Goal: Task Accomplishment & Management: Use online tool/utility

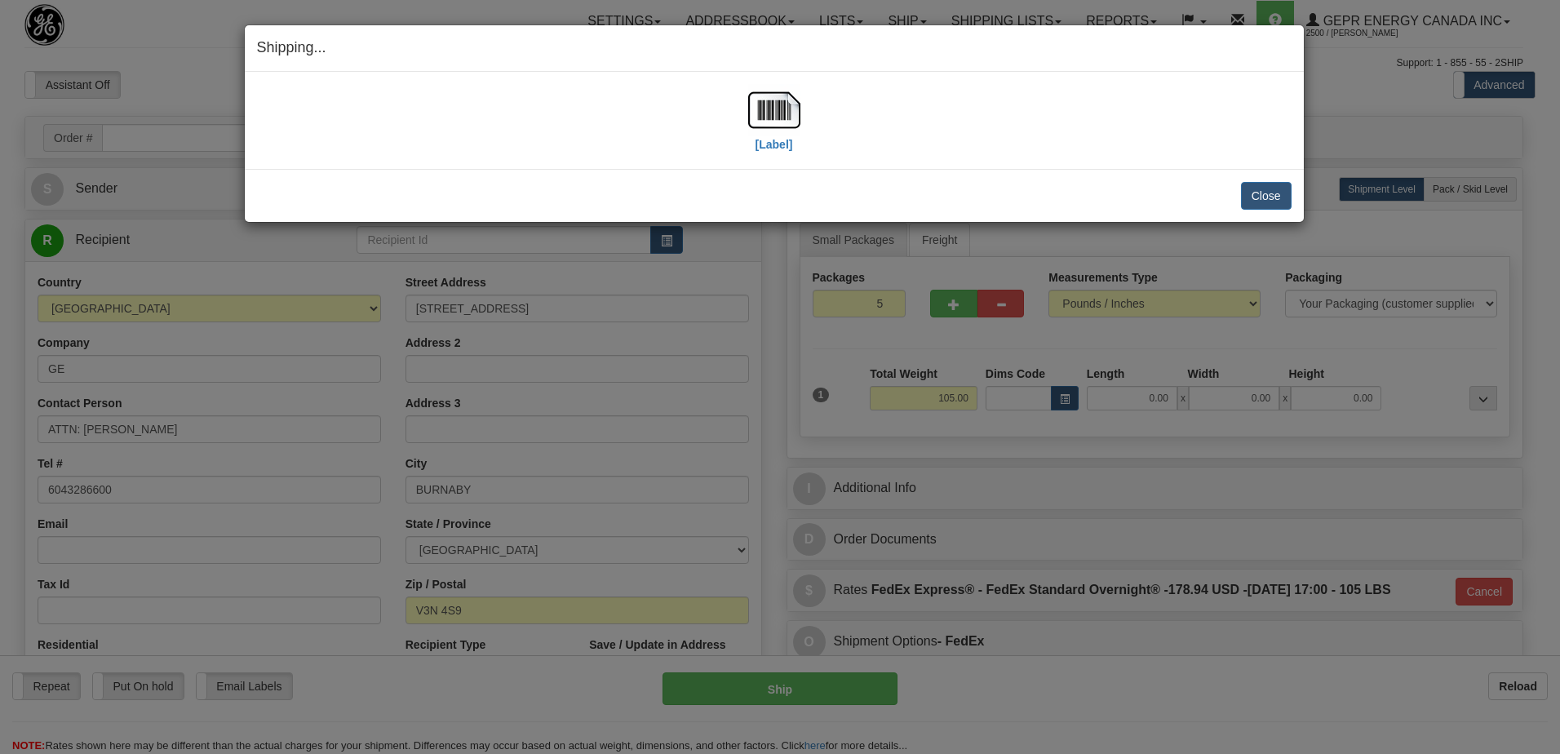
select select "BC"
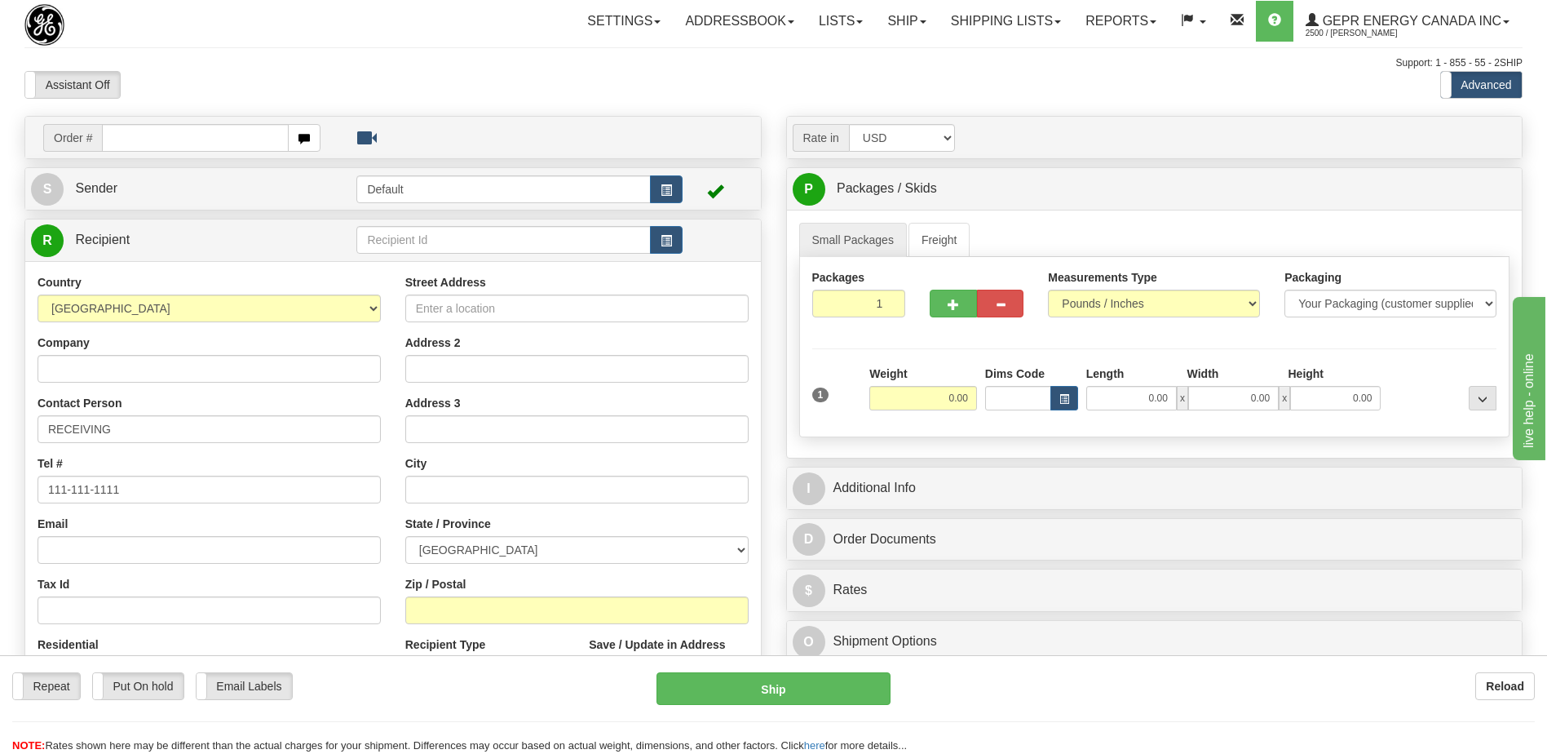
drag, startPoint x: 464, startPoint y: 108, endPoint x: 480, endPoint y: 7, distance: 102.5
click at [464, 108] on div "Toggle navigation Settings Shipping Preferences Fields Preferences New" at bounding box center [773, 459] width 1547 height 919
click at [167, 309] on select "AFGHANISTAN ALAND ISLANDS ALBANIA ALGERIA AMERICAN SAMOA ANDORRA ANGOLA ANGUILL…" at bounding box center [209, 308] width 343 height 28
select select "JO"
click at [167, 309] on select "AFGHANISTAN ALAND ISLANDS ALBANIA ALGERIA AMERICAN SAMOA ANDORRA ANGOLA ANGUILL…" at bounding box center [209, 308] width 343 height 28
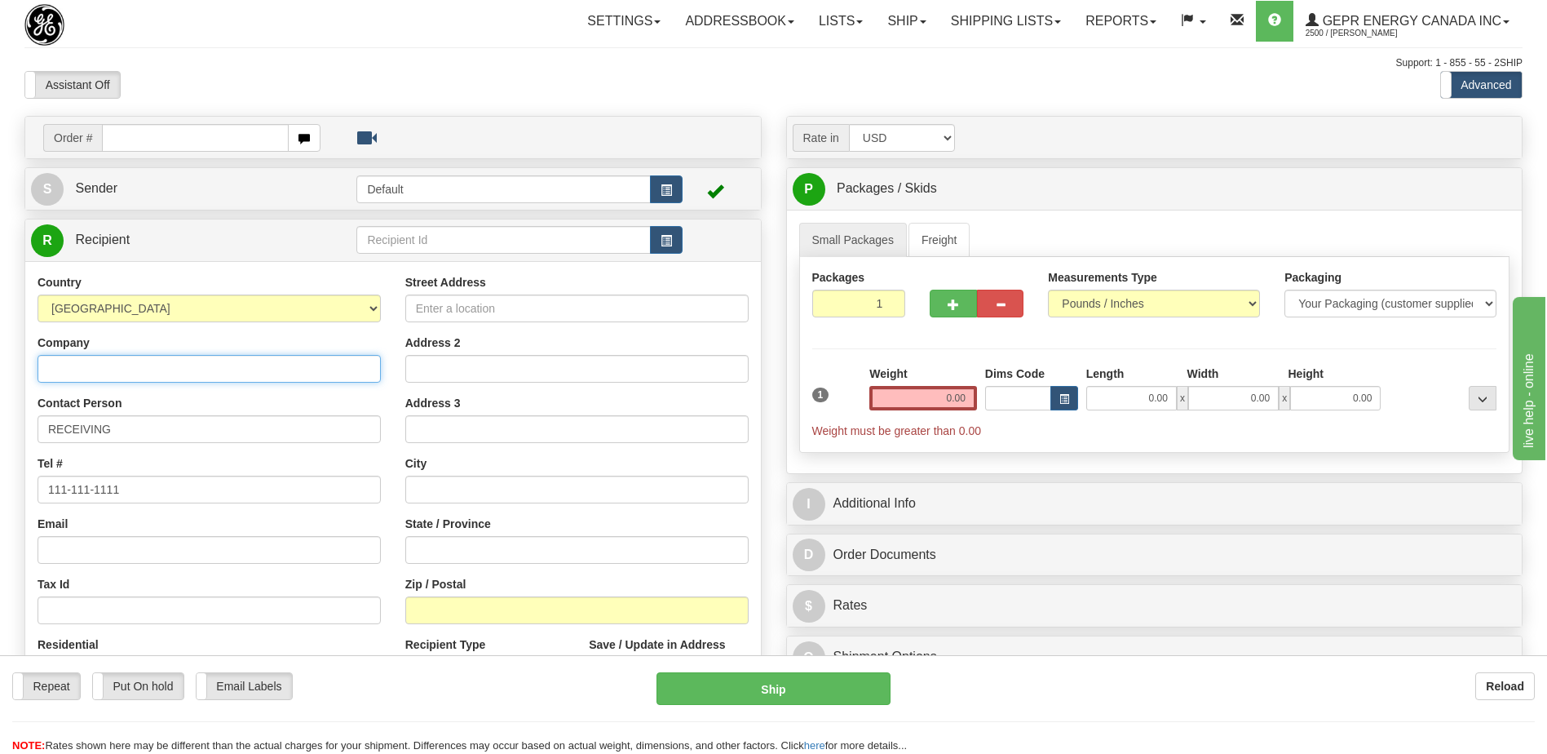
click at [103, 369] on input "Company" at bounding box center [209, 369] width 343 height 28
paste input "PHILADELPHIA FOR GENERAL SUPPLIES LTD"
type input "PHILADELPHIA FOR GENERAL SUPPLIES LTD"
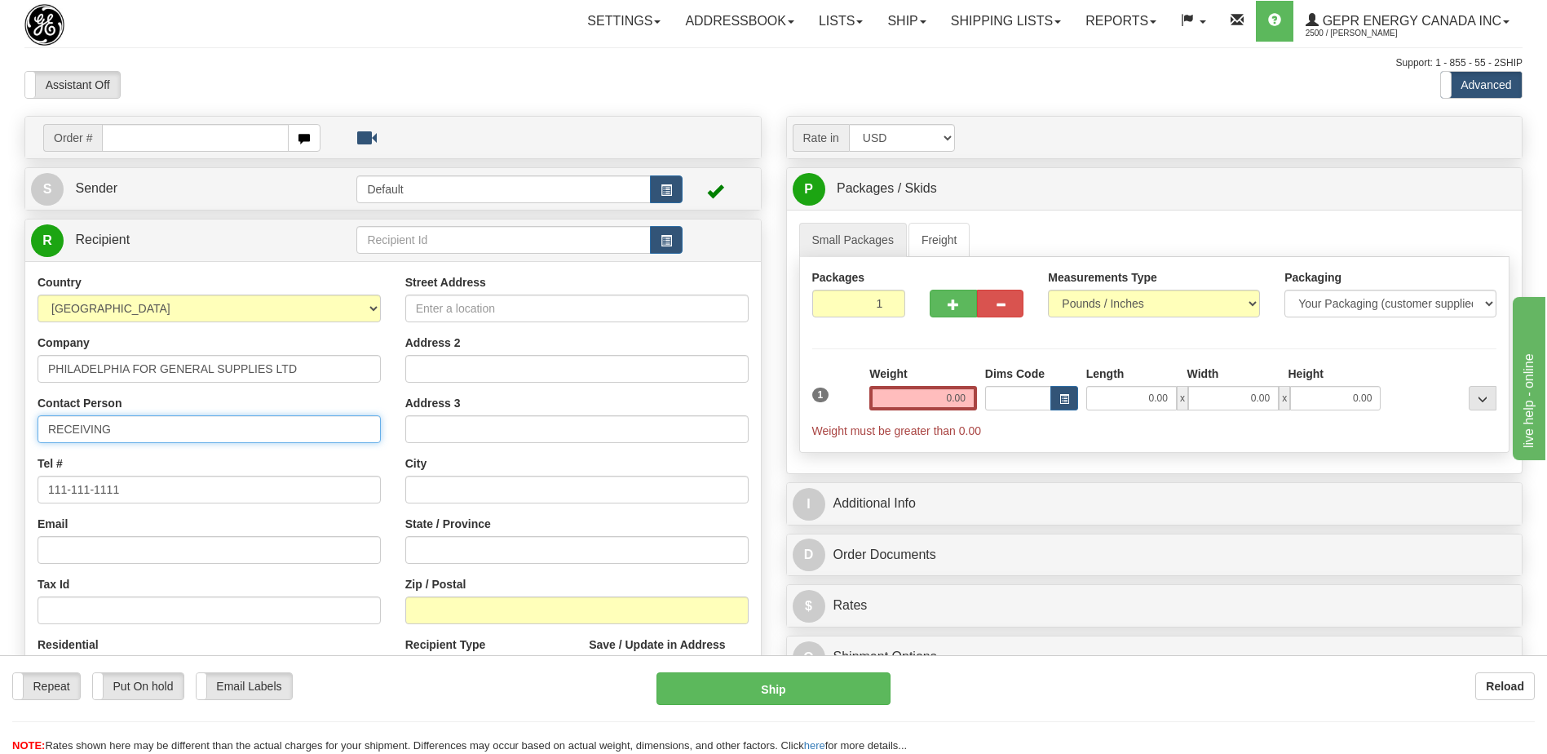
drag, startPoint x: 141, startPoint y: 434, endPoint x: 0, endPoint y: 410, distance: 143.1
click at [0, 413] on html "Training Course Close Toggle navigation Settings Shipping Preferences New Sende…" at bounding box center [773, 377] width 1547 height 754
paste input "Haitham Kaysi"
type input "Attn: Haitham Kaysi"
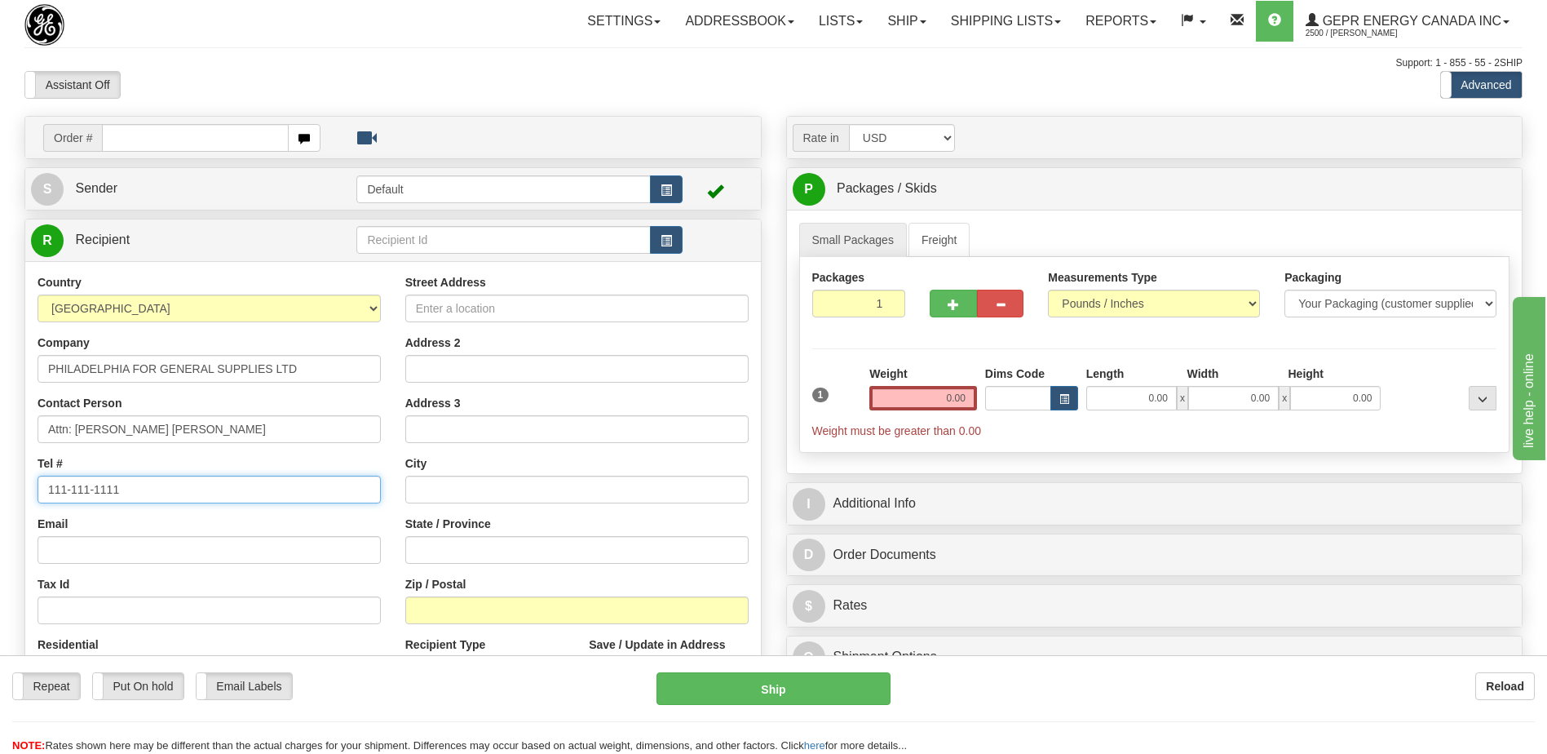
drag, startPoint x: 155, startPoint y: 491, endPoint x: -3, endPoint y: 493, distance: 158.3
click at [0, 493] on html "Training Course Close Toggle navigation Settings Shipping Preferences New Sende…" at bounding box center [773, 377] width 1547 height 754
paste input "+96265862123"
type input "+96265862123"
click at [261, 81] on div "Assistant On Assistant Off Do a return Do a return" at bounding box center [329, 85] width 635 height 28
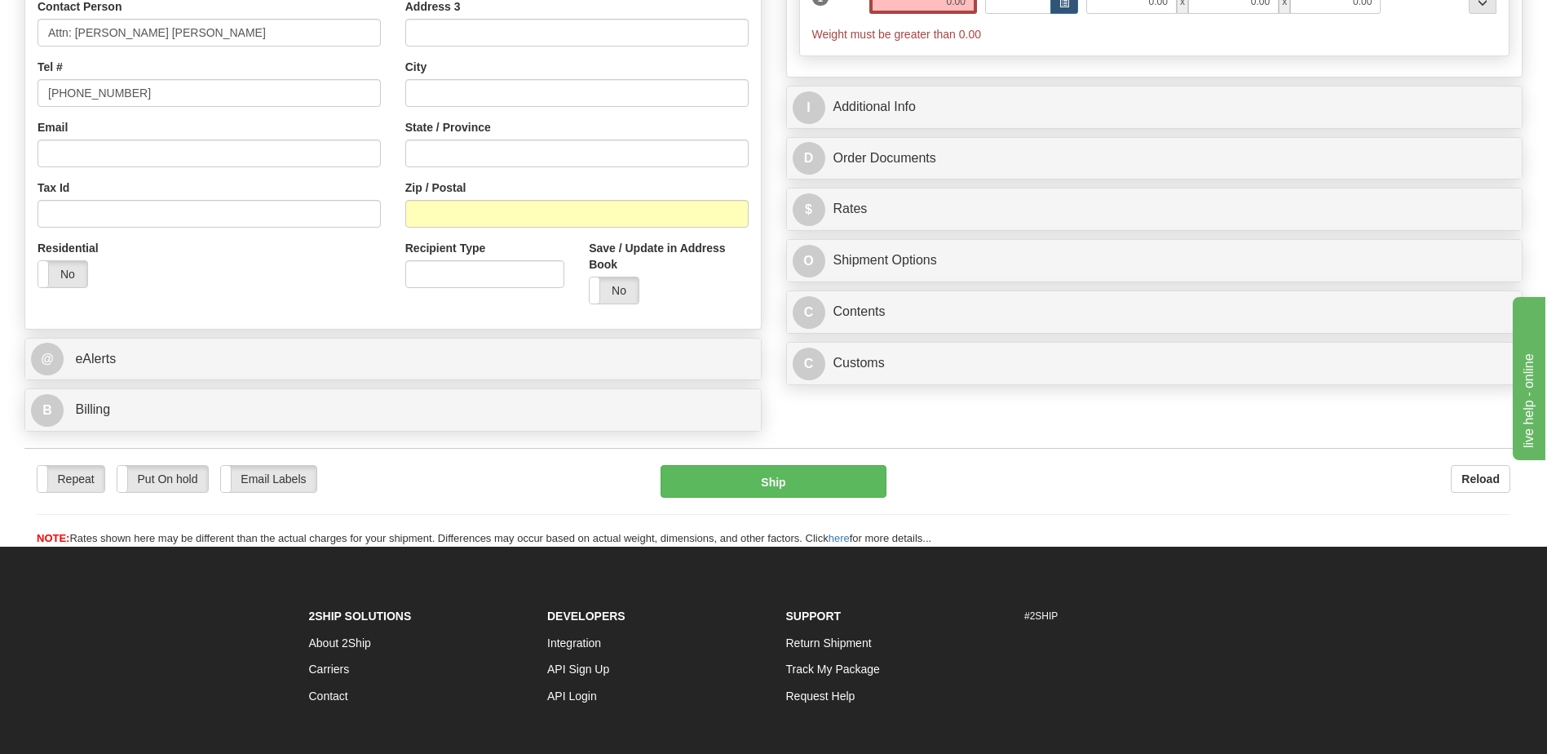
scroll to position [408, 0]
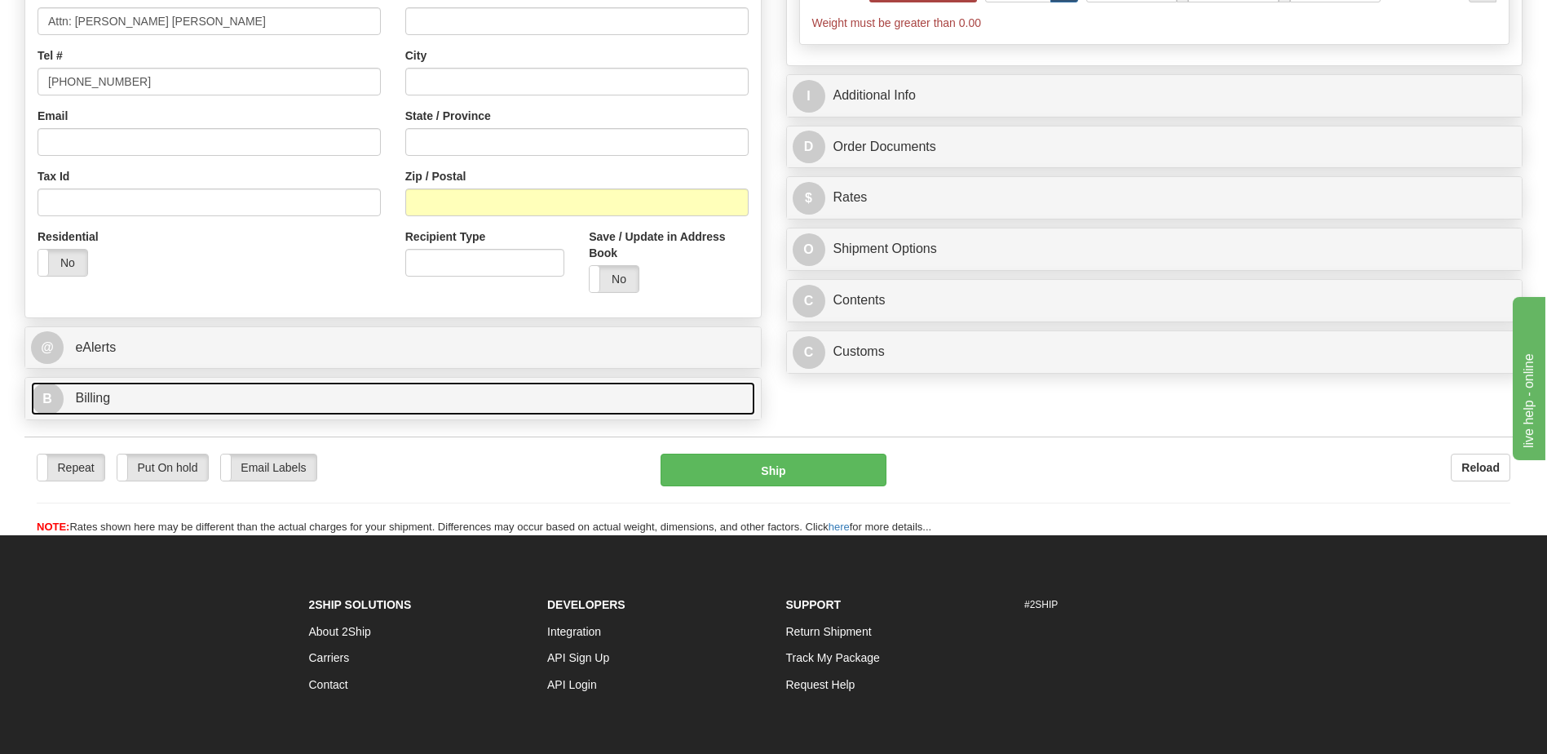
click at [286, 409] on link "B Billing" at bounding box center [393, 398] width 724 height 33
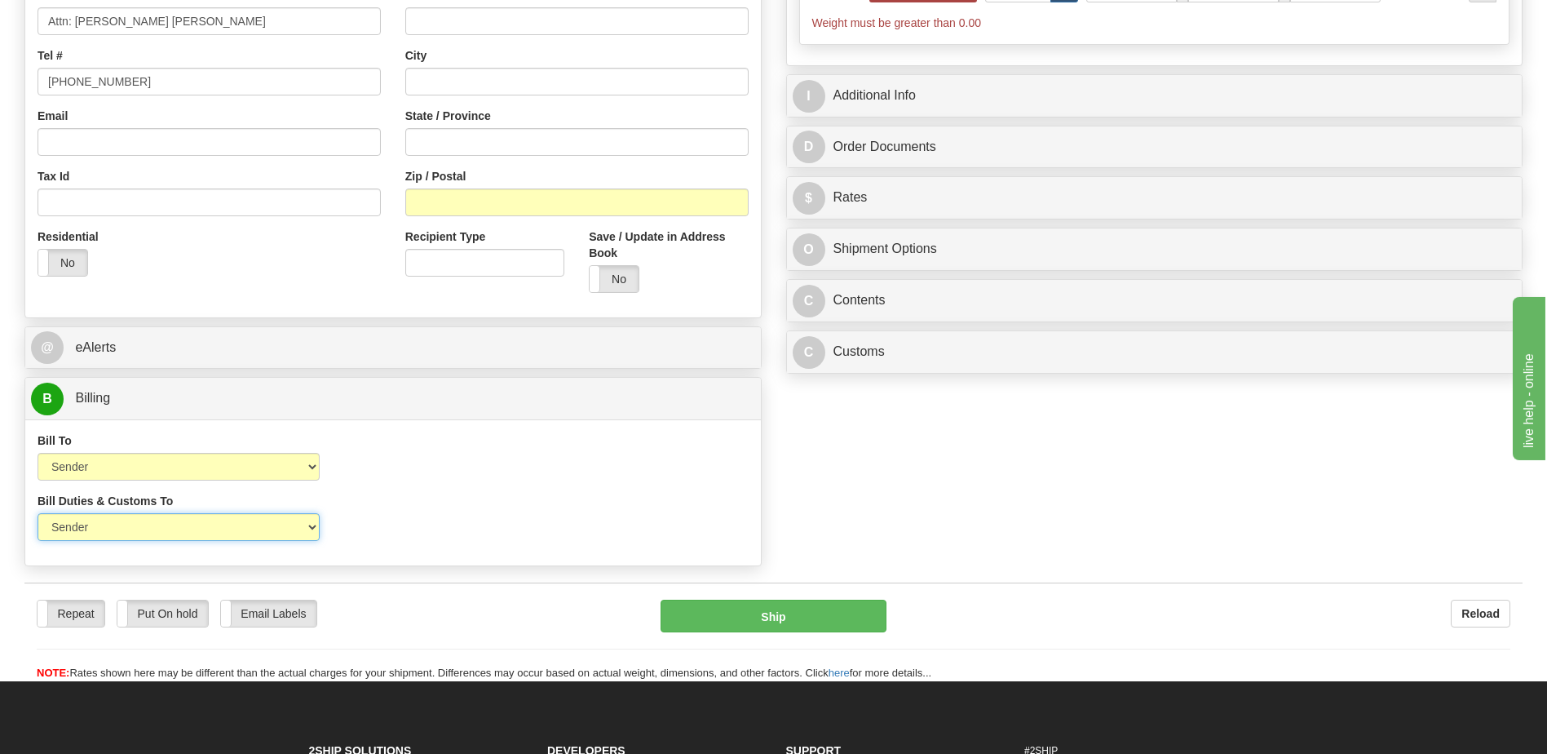
click at [250, 525] on select "Sender Recipient Third Party" at bounding box center [179, 527] width 282 height 28
select select "2"
click at [38, 513] on select "Sender Recipient Third Party" at bounding box center [179, 527] width 282 height 28
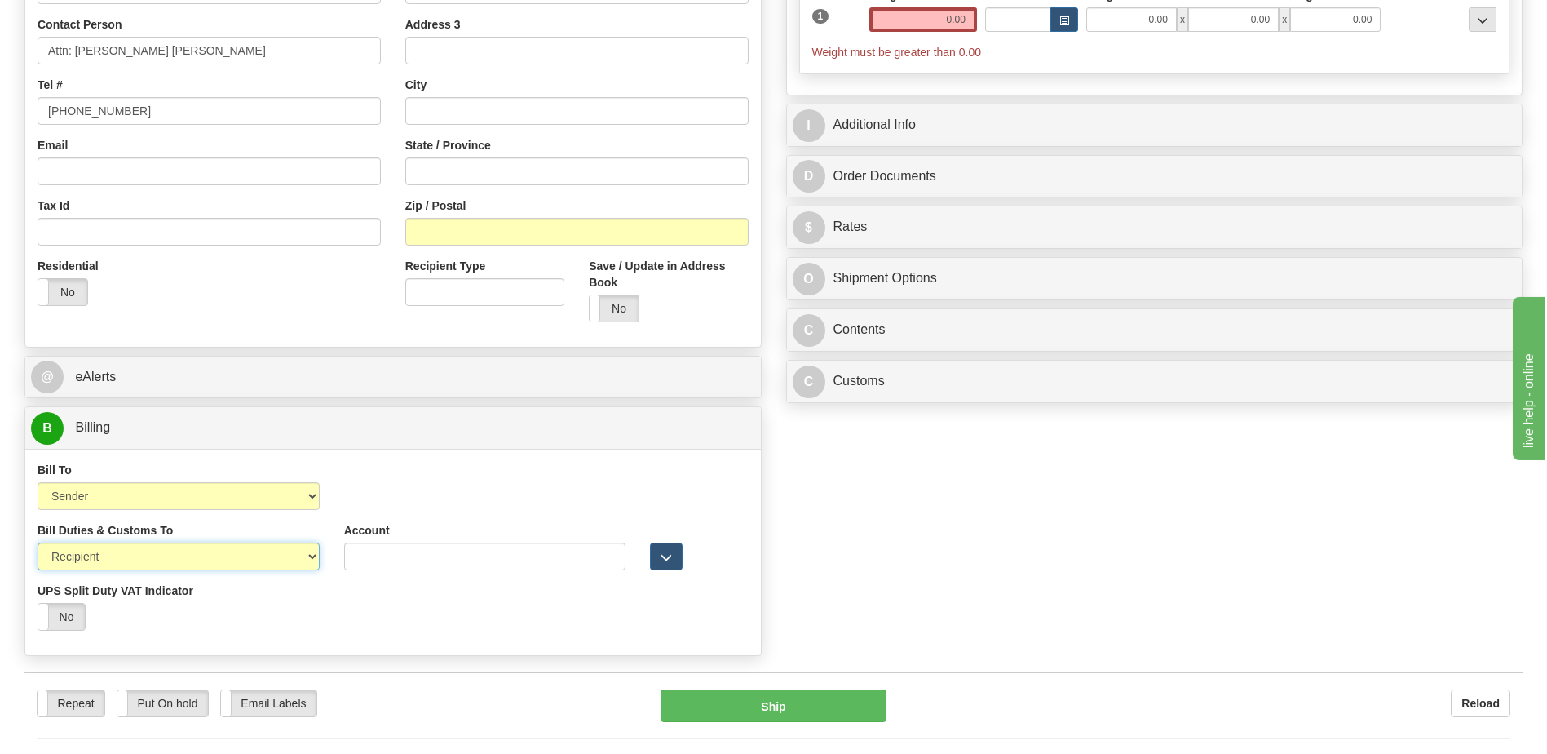
scroll to position [82, 0]
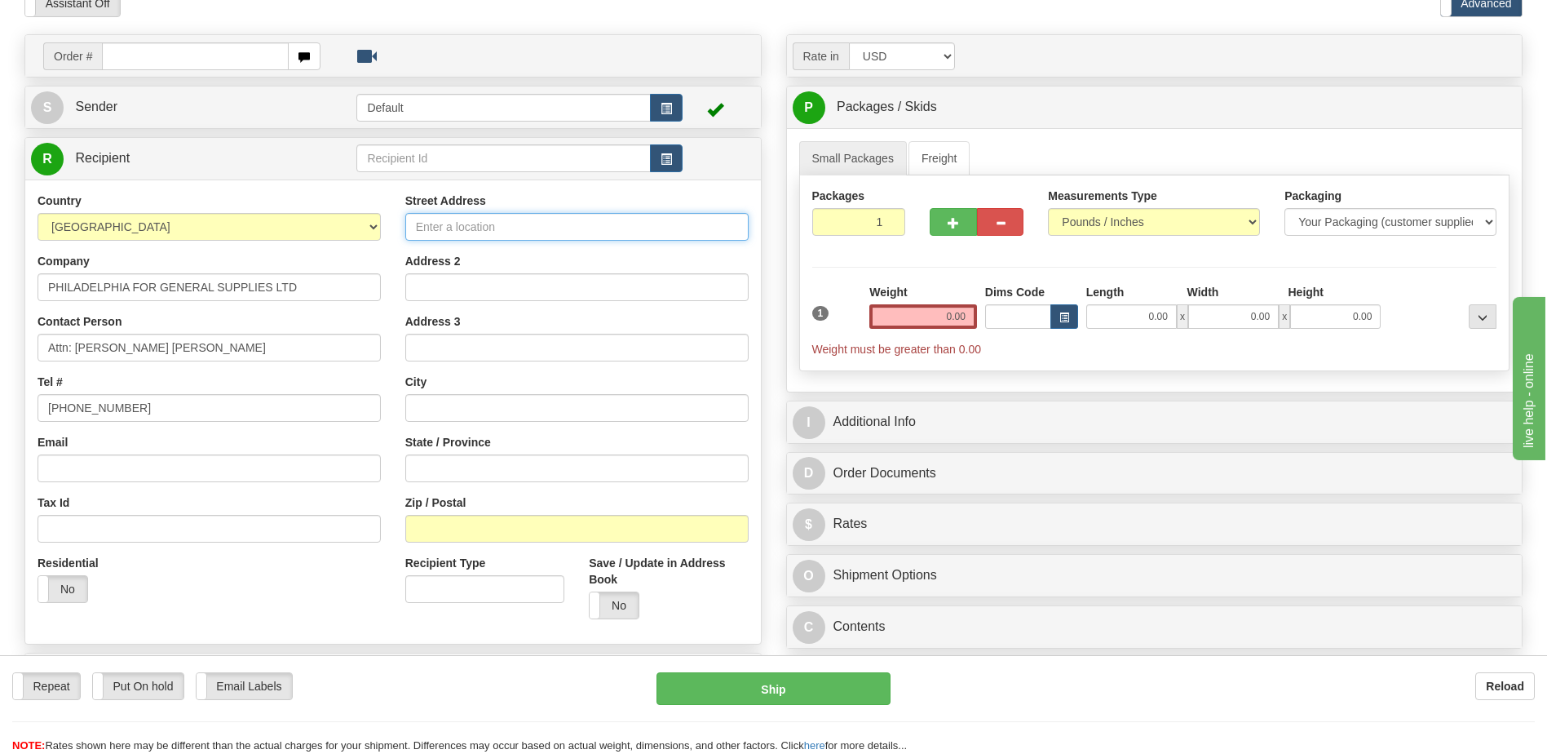
click at [439, 234] on input "Street Address" at bounding box center [576, 227] width 343 height 28
paste input "299 ZAHRAN STREET 7TH CIRCLE"
type input "299 ZAHRAN STREET 7TH CIRCLE"
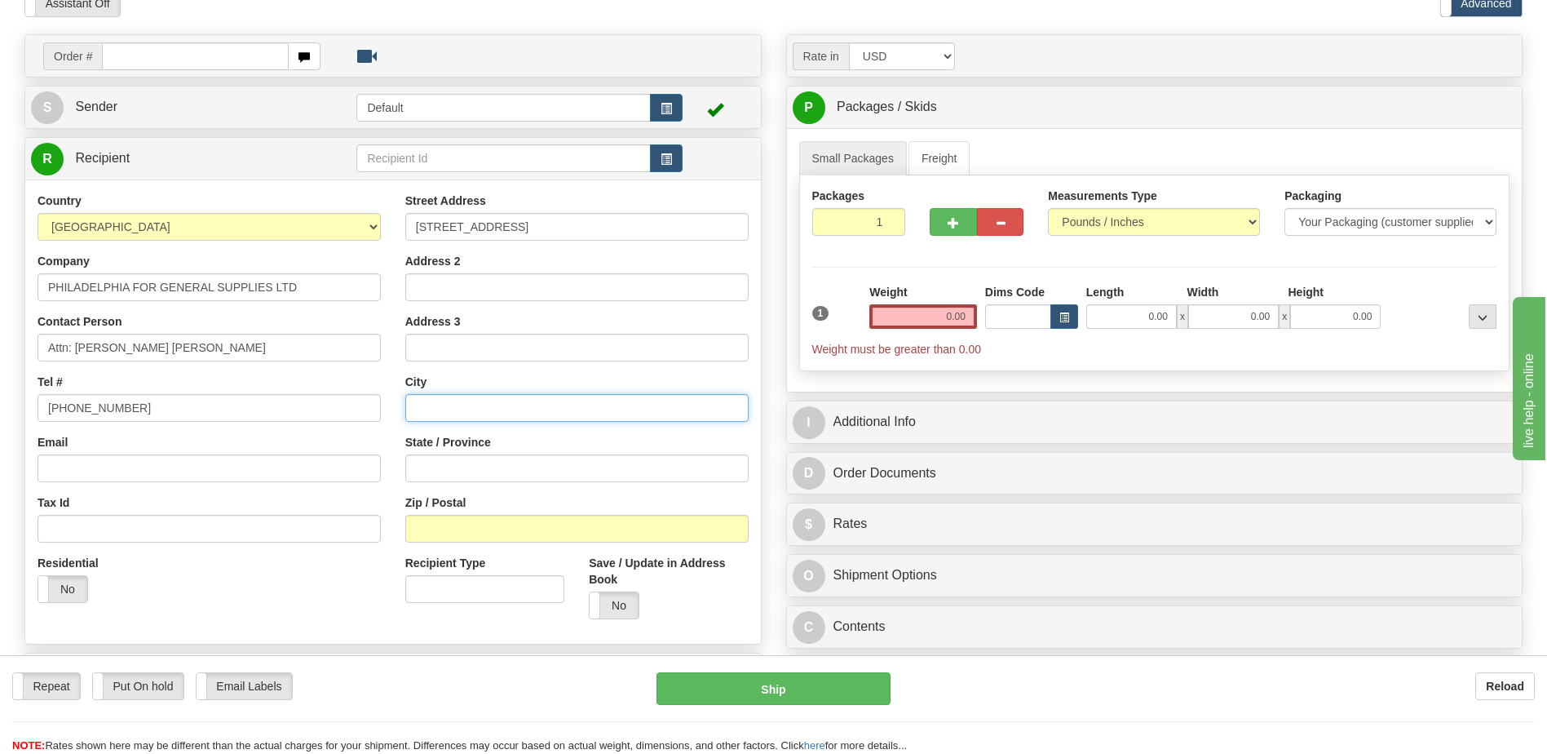
click at [435, 411] on input "text" at bounding box center [576, 408] width 343 height 28
paste input "AMMAN"
type input "AMMAN"
click at [247, 606] on div "Residential Yes No" at bounding box center [209, 585] width 368 height 60
click at [954, 315] on input "0.00" at bounding box center [924, 316] width 108 height 24
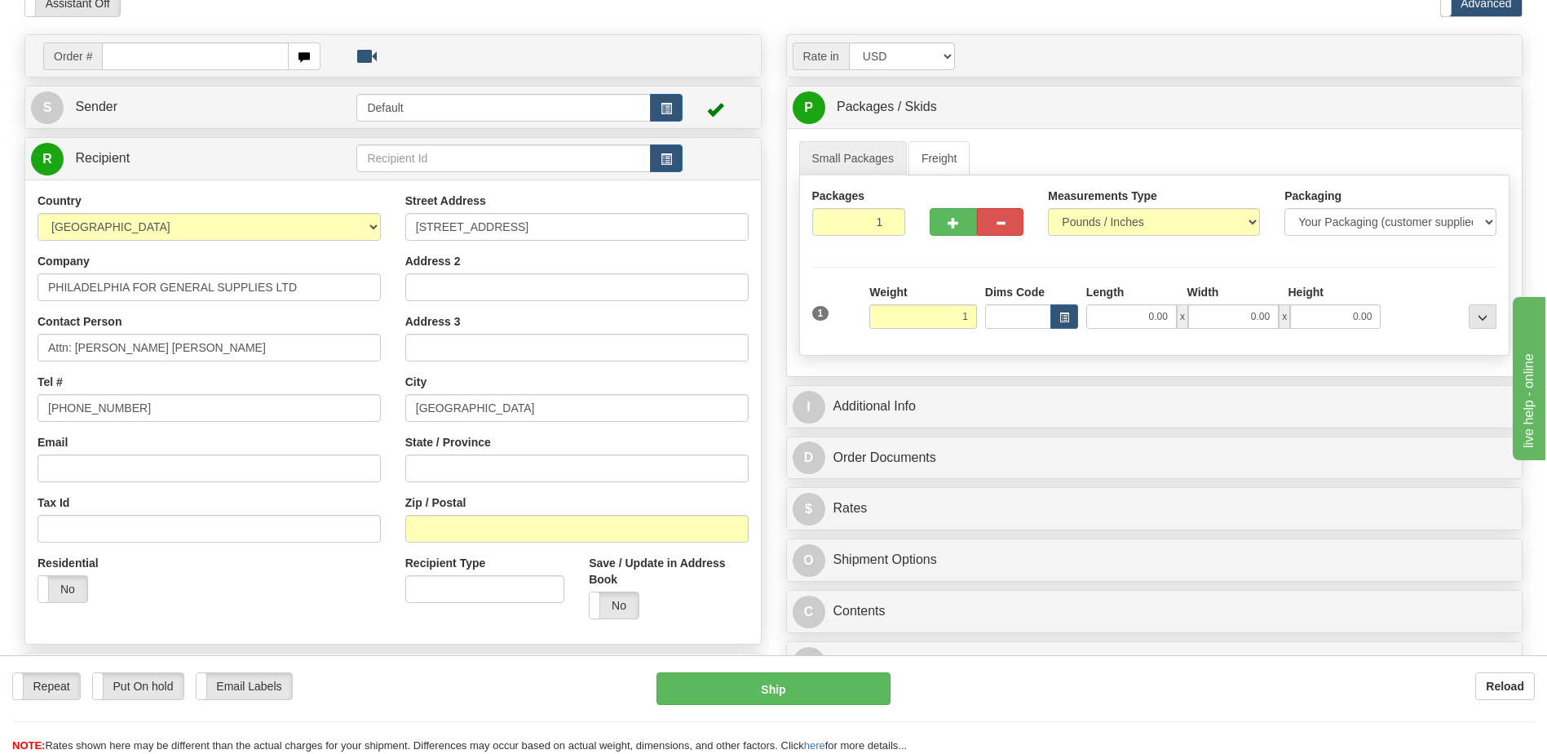
type input "1.00"
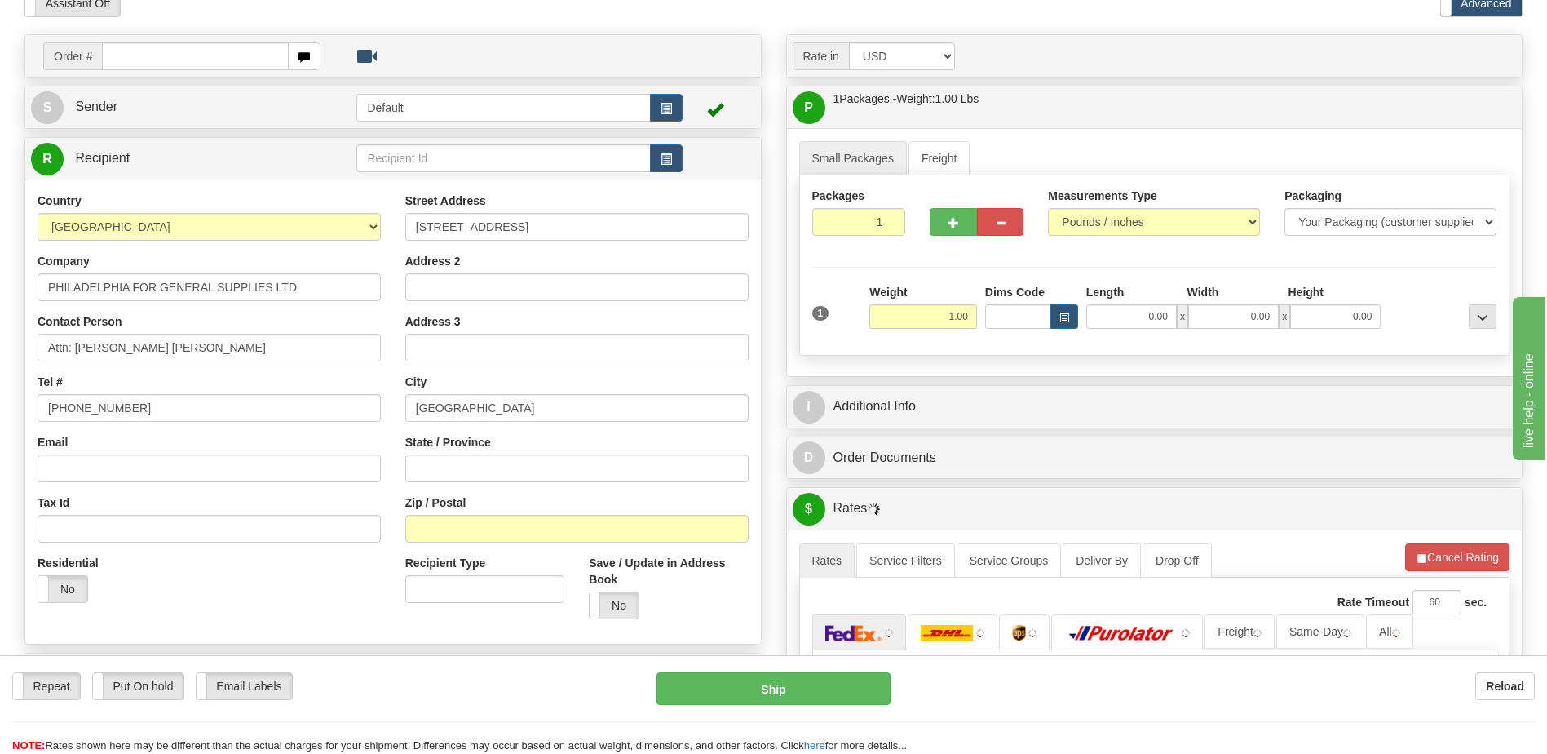
click at [612, 326] on div "Address 3" at bounding box center [576, 337] width 343 height 48
click at [1012, 378] on div "Rate in Account Currency ARN AWG AUD AUS BHD BBD BFR BMD BRC BRL GBP UKL BND BG…" at bounding box center [1155, 518] width 762 height 969
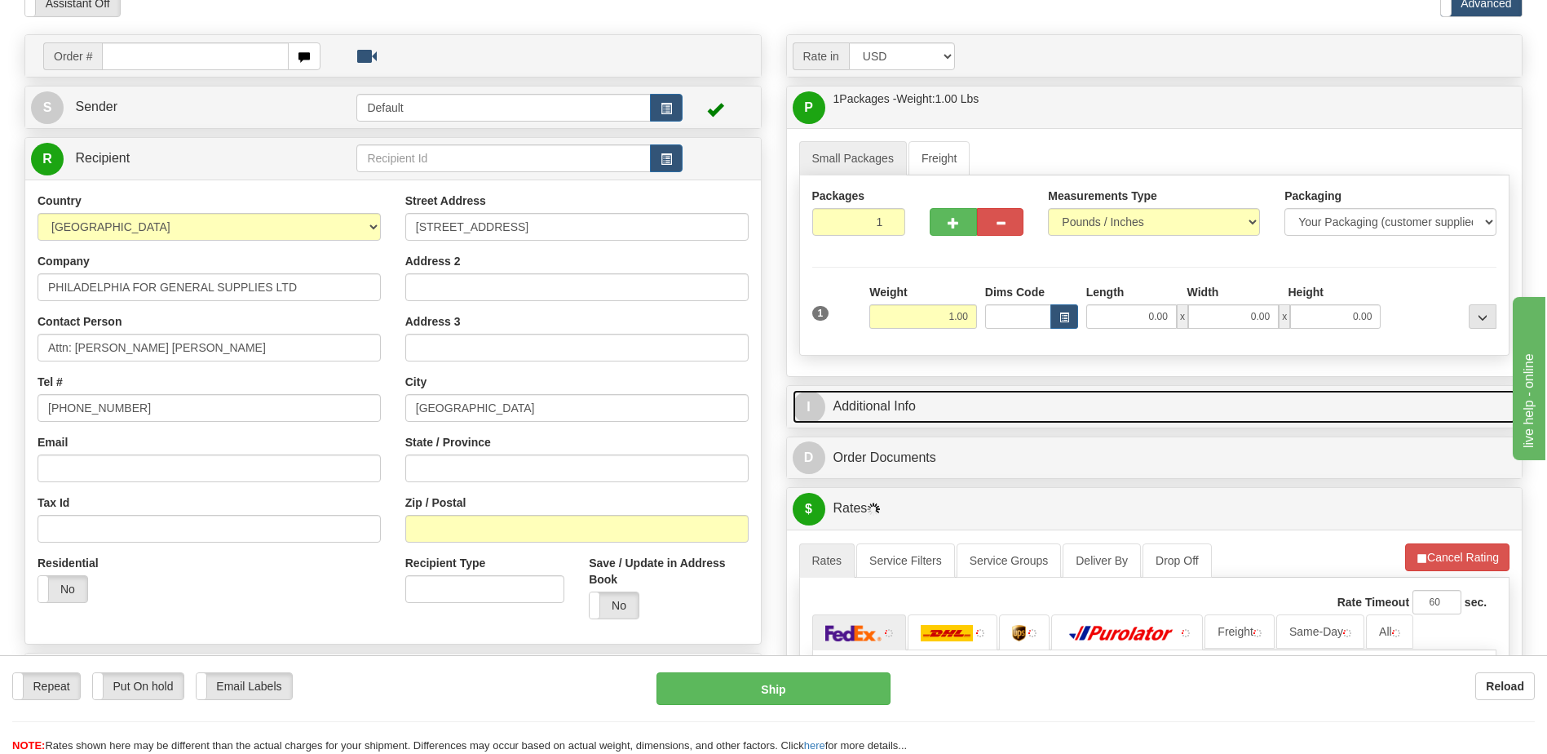
click at [1011, 406] on link "I Additional Info" at bounding box center [1155, 406] width 724 height 33
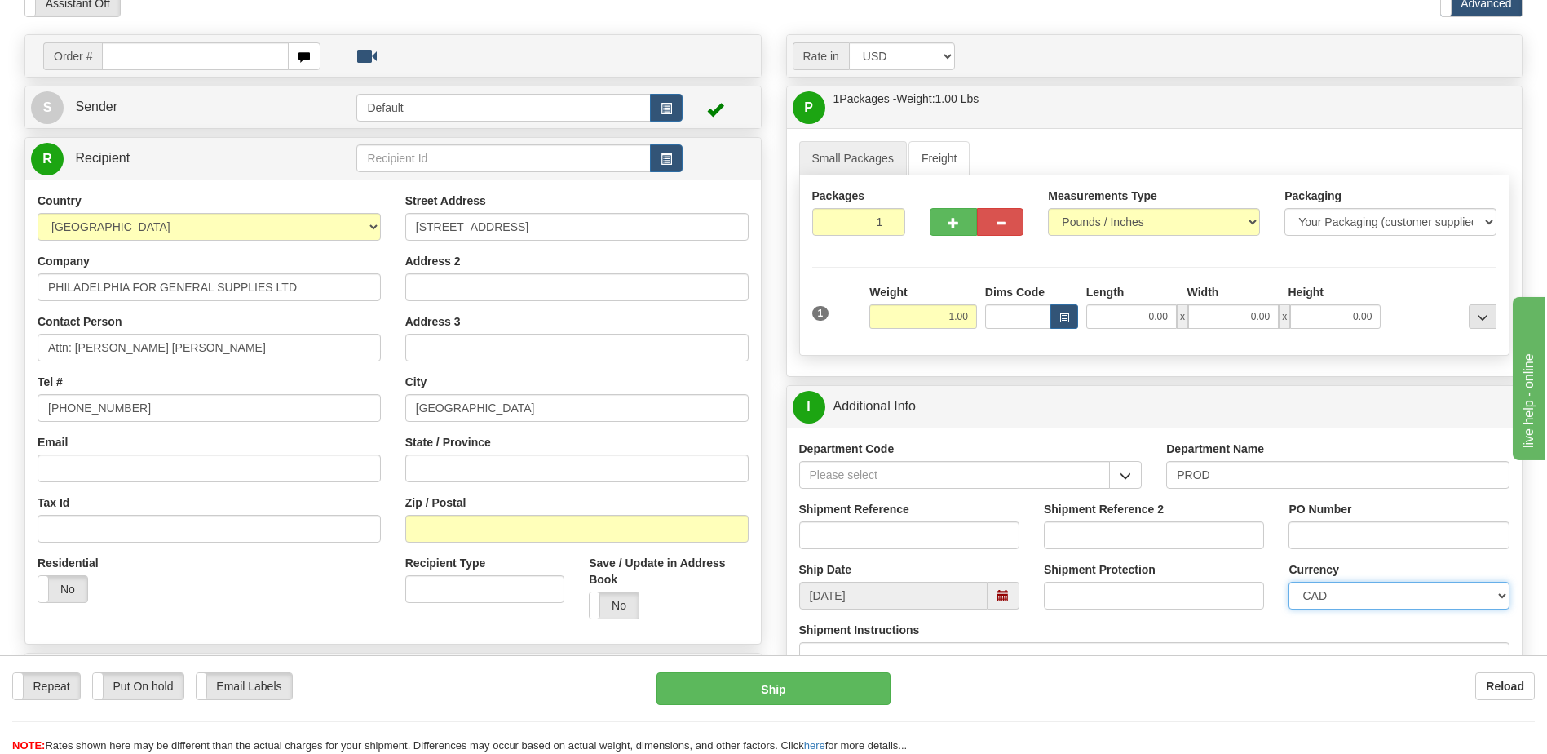
click at [1313, 591] on select "CAD USD EUR ZAR RON ANG ARN AUD AUS AWG BBD BFR BGN BHD BMD BND BRC BRL CHP CKZ…" at bounding box center [1399, 596] width 220 height 28
select select "1"
click at [1289, 582] on select "CAD USD EUR ZAR RON ANG ARN AUD AUS AWG BBD BFR BGN BHD BMD BND BRC BRL CHP CKZ…" at bounding box center [1399, 596] width 220 height 28
click at [834, 536] on input "Shipment Reference" at bounding box center [909, 535] width 220 height 28
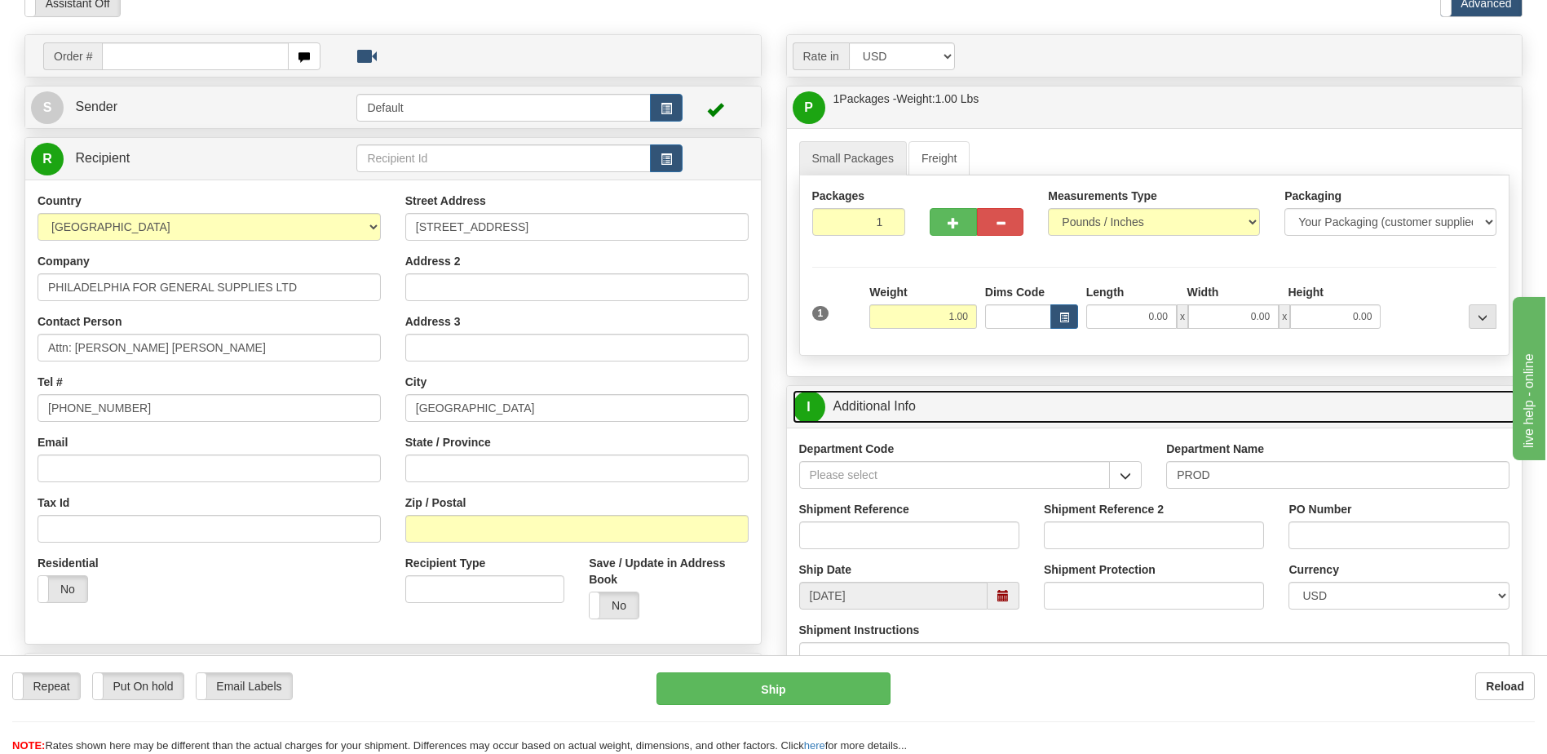
click at [896, 419] on link "I Additional Info" at bounding box center [1155, 406] width 724 height 33
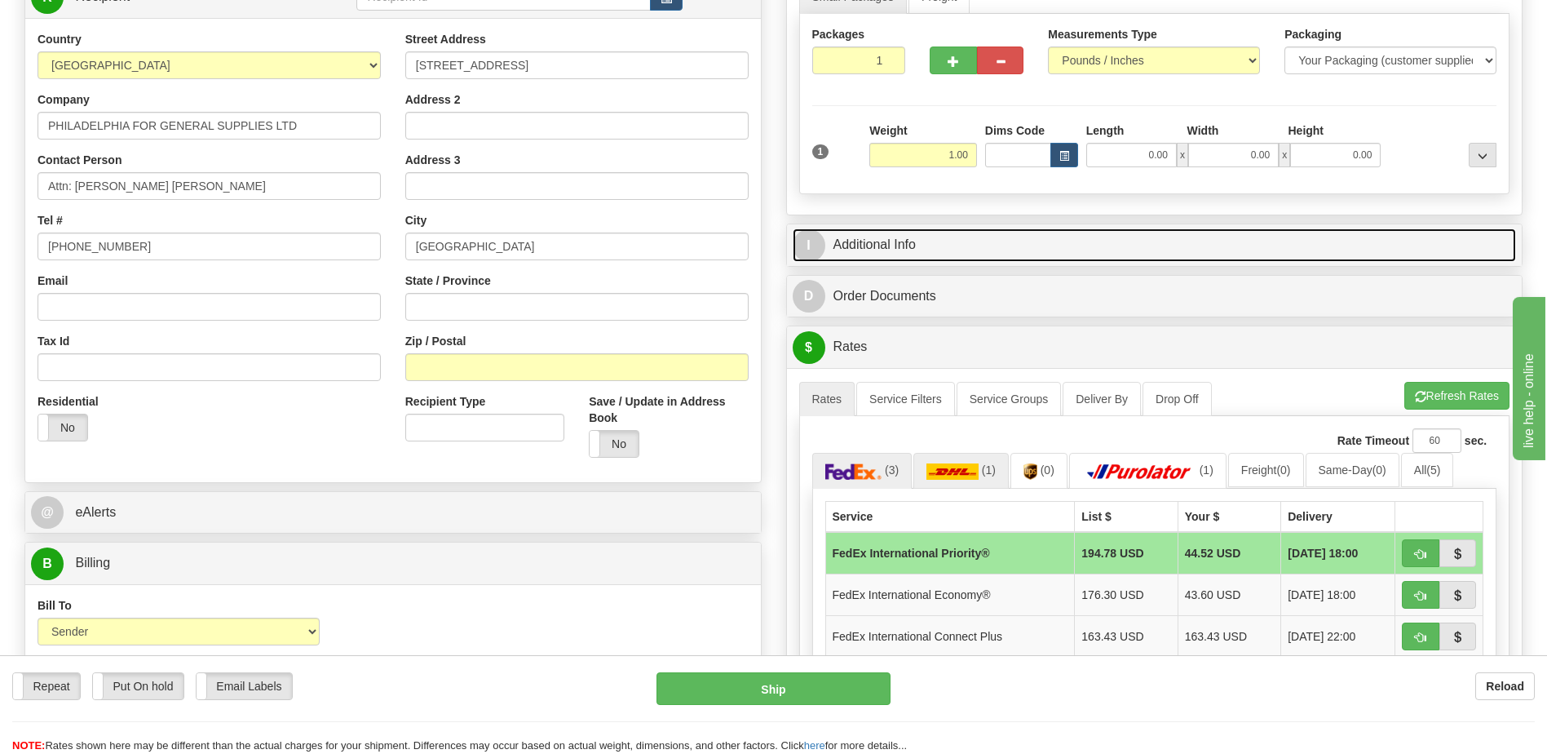
scroll to position [245, 0]
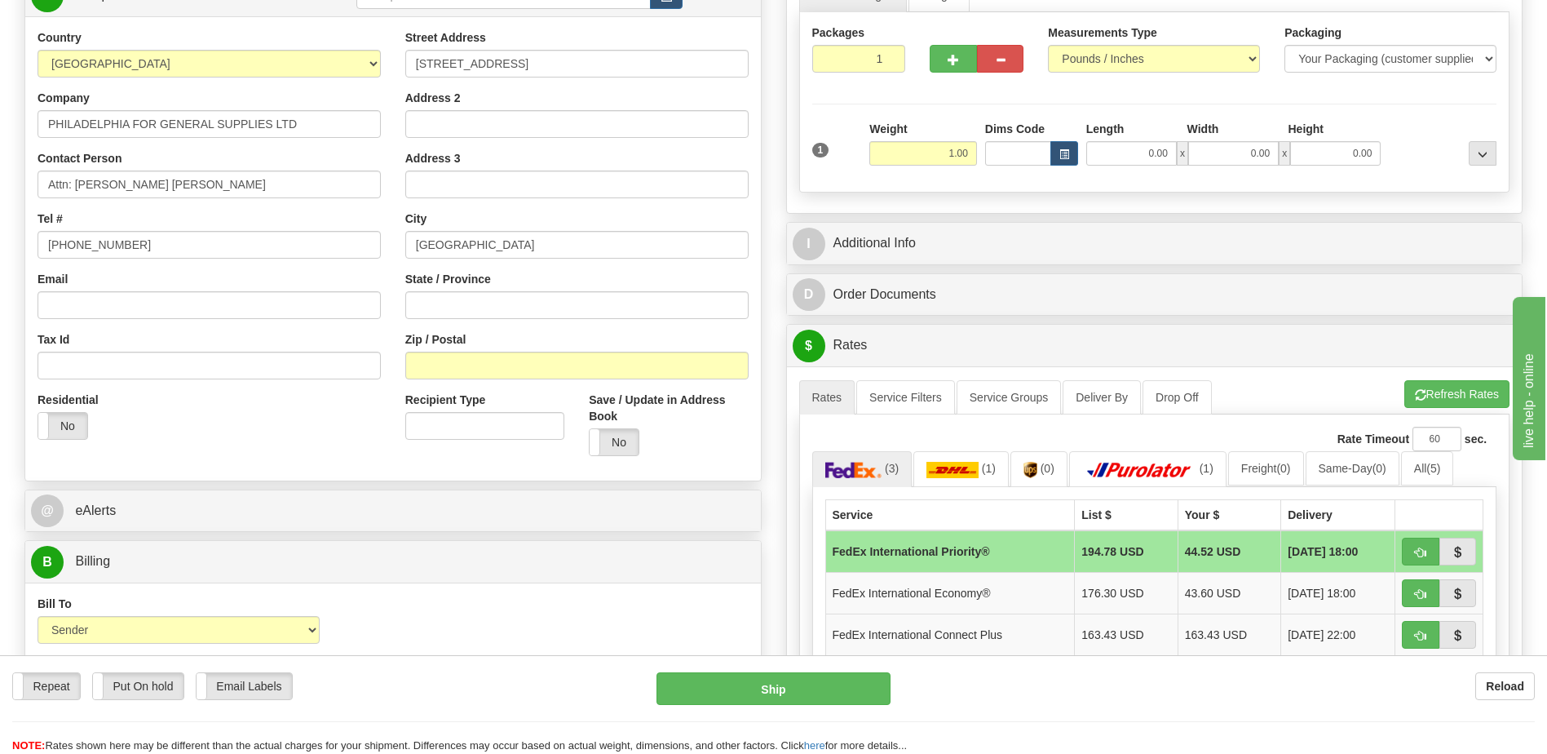
click at [252, 419] on div "Residential Yes No" at bounding box center [209, 422] width 368 height 60
click at [1412, 555] on button "button" at bounding box center [1421, 552] width 38 height 28
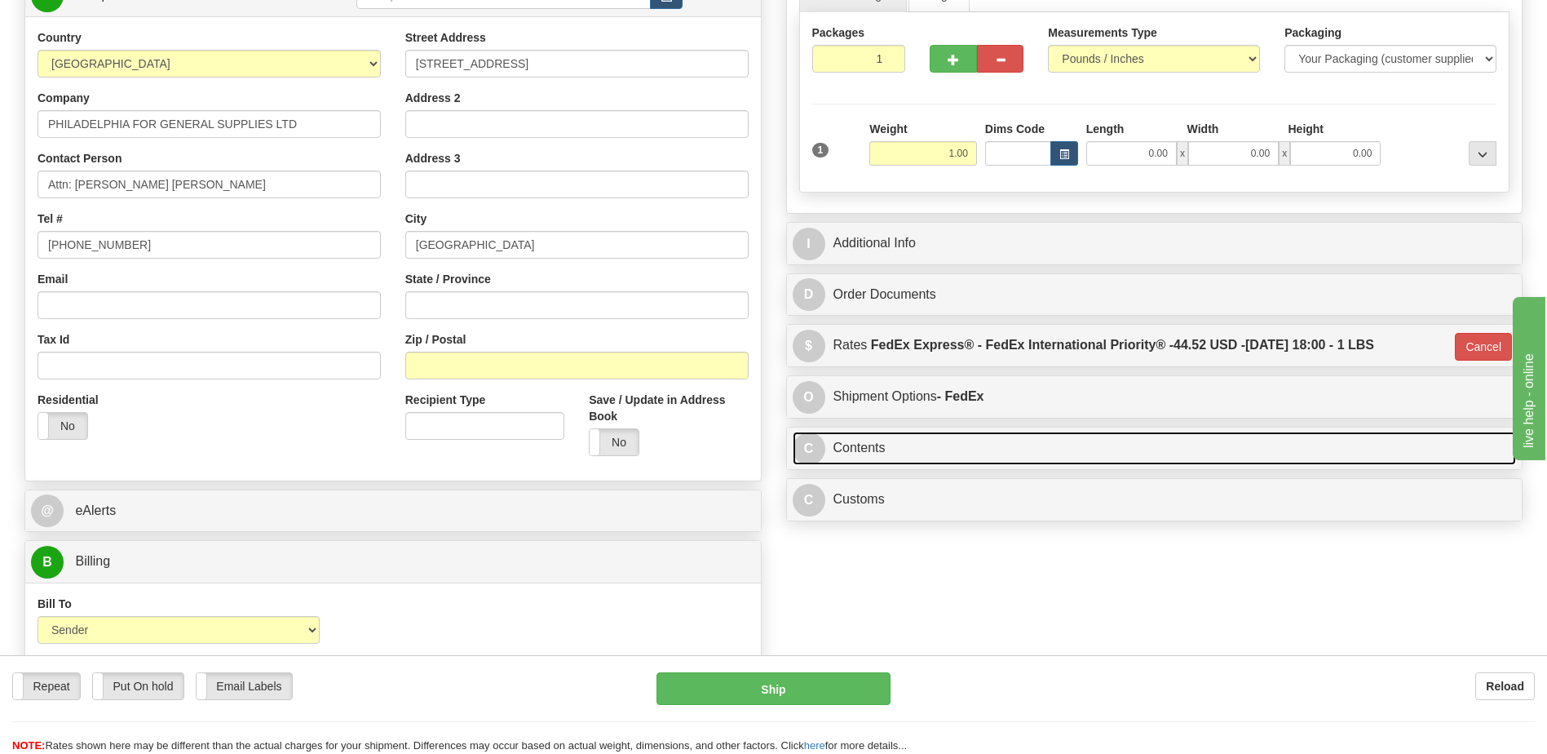
click at [967, 450] on link "C Contents" at bounding box center [1155, 448] width 724 height 33
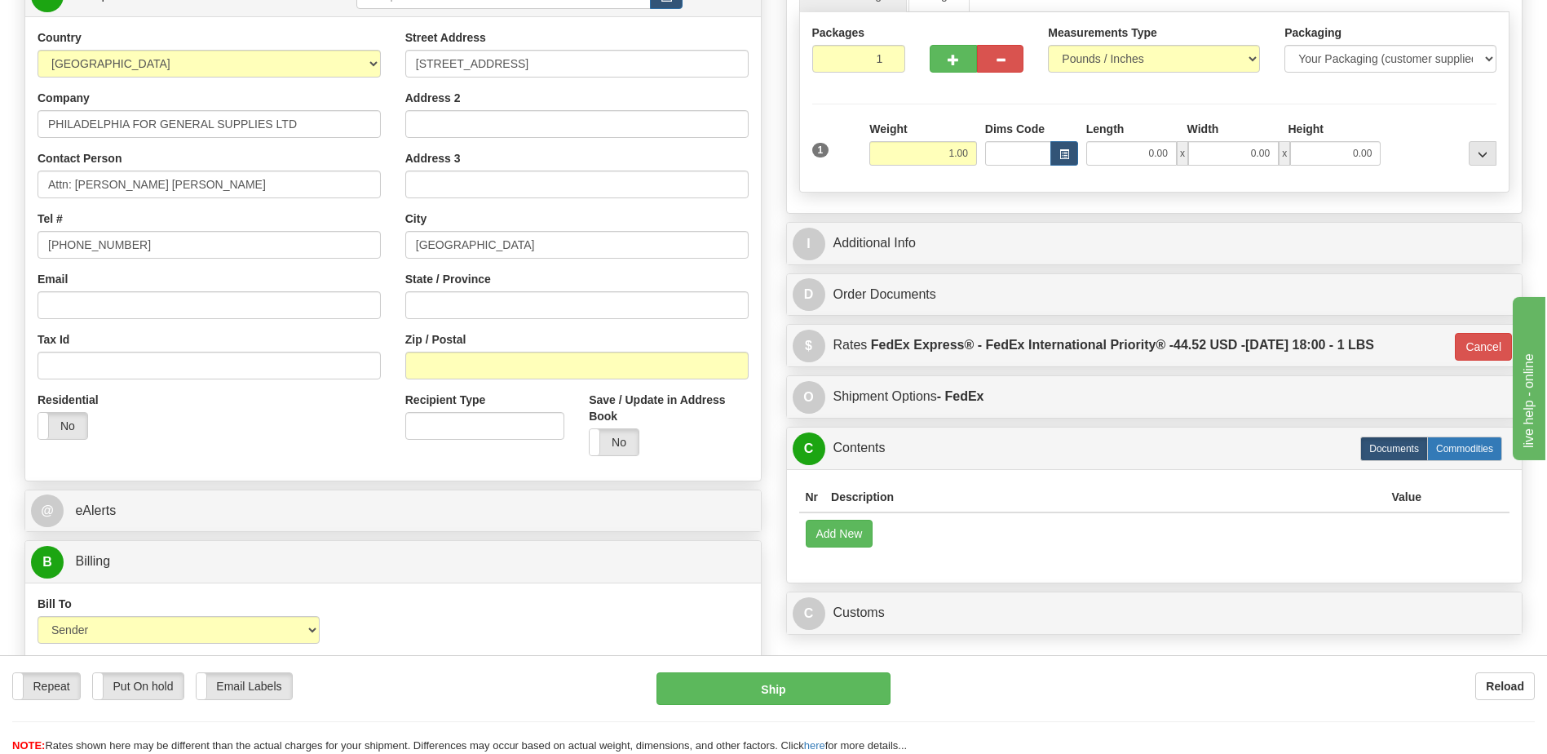
click at [1471, 456] on label "Commodities" at bounding box center [1464, 448] width 75 height 24
type input "01"
radio input "true"
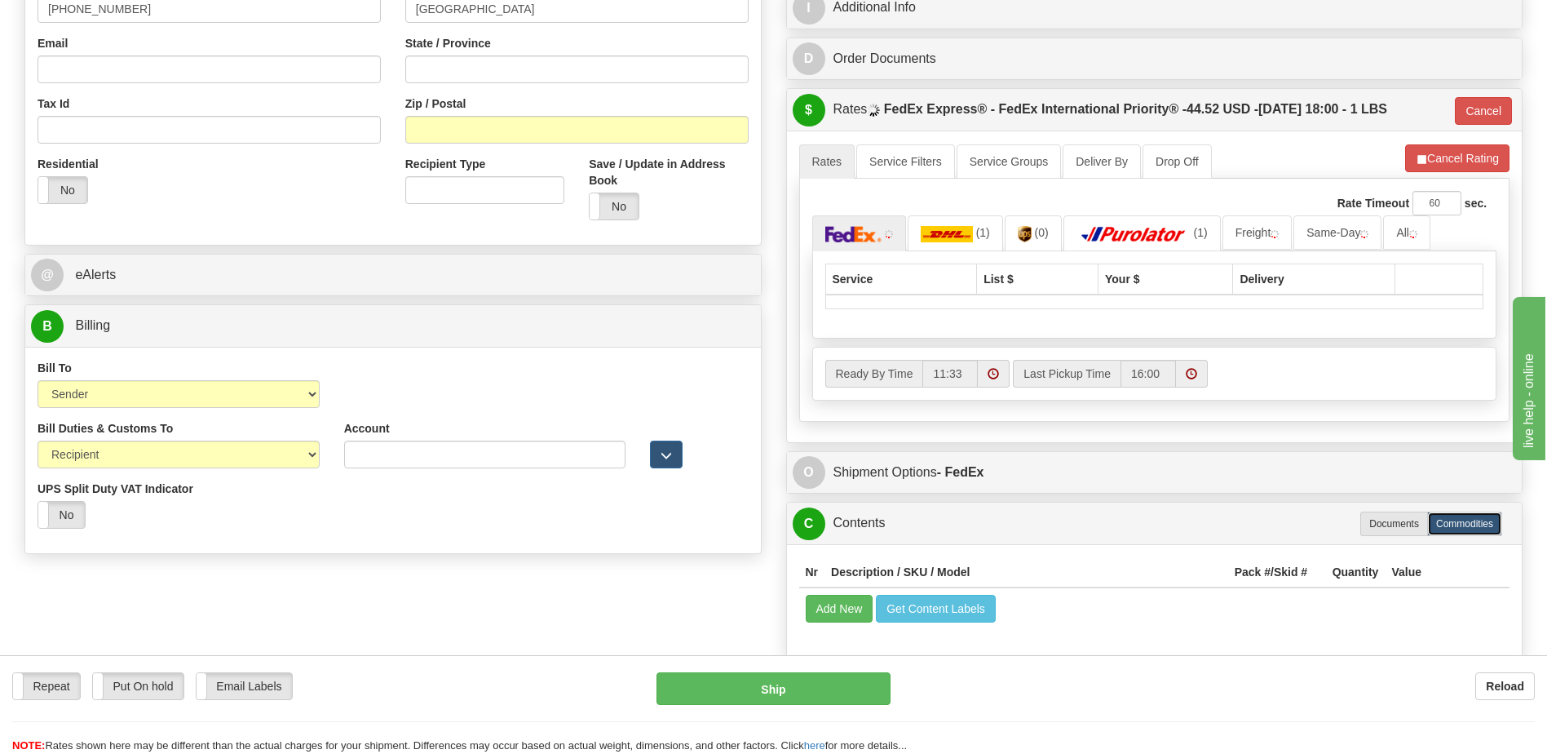
scroll to position [489, 0]
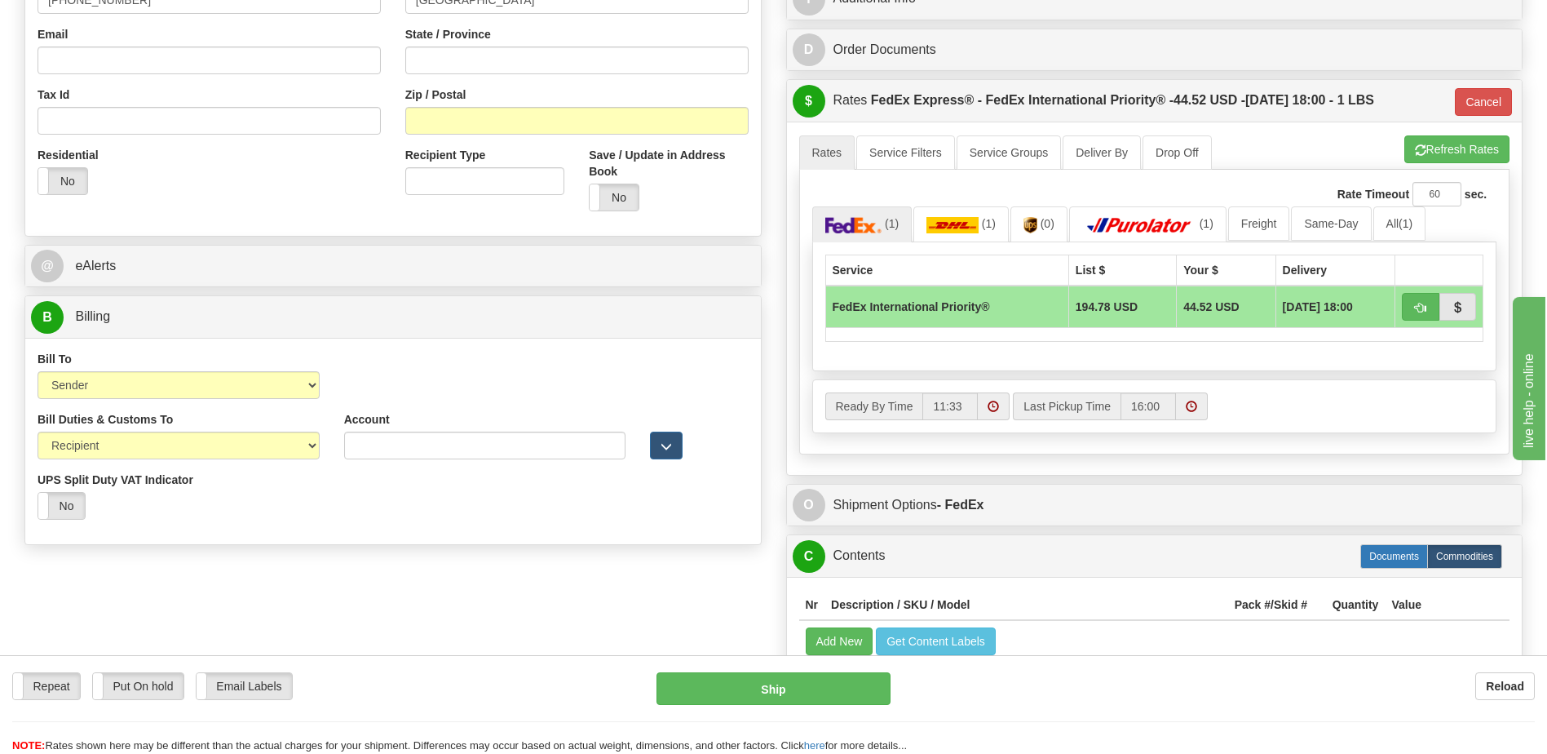
click at [1416, 562] on label "Documents" at bounding box center [1395, 556] width 68 height 24
type input "01"
radio input "true"
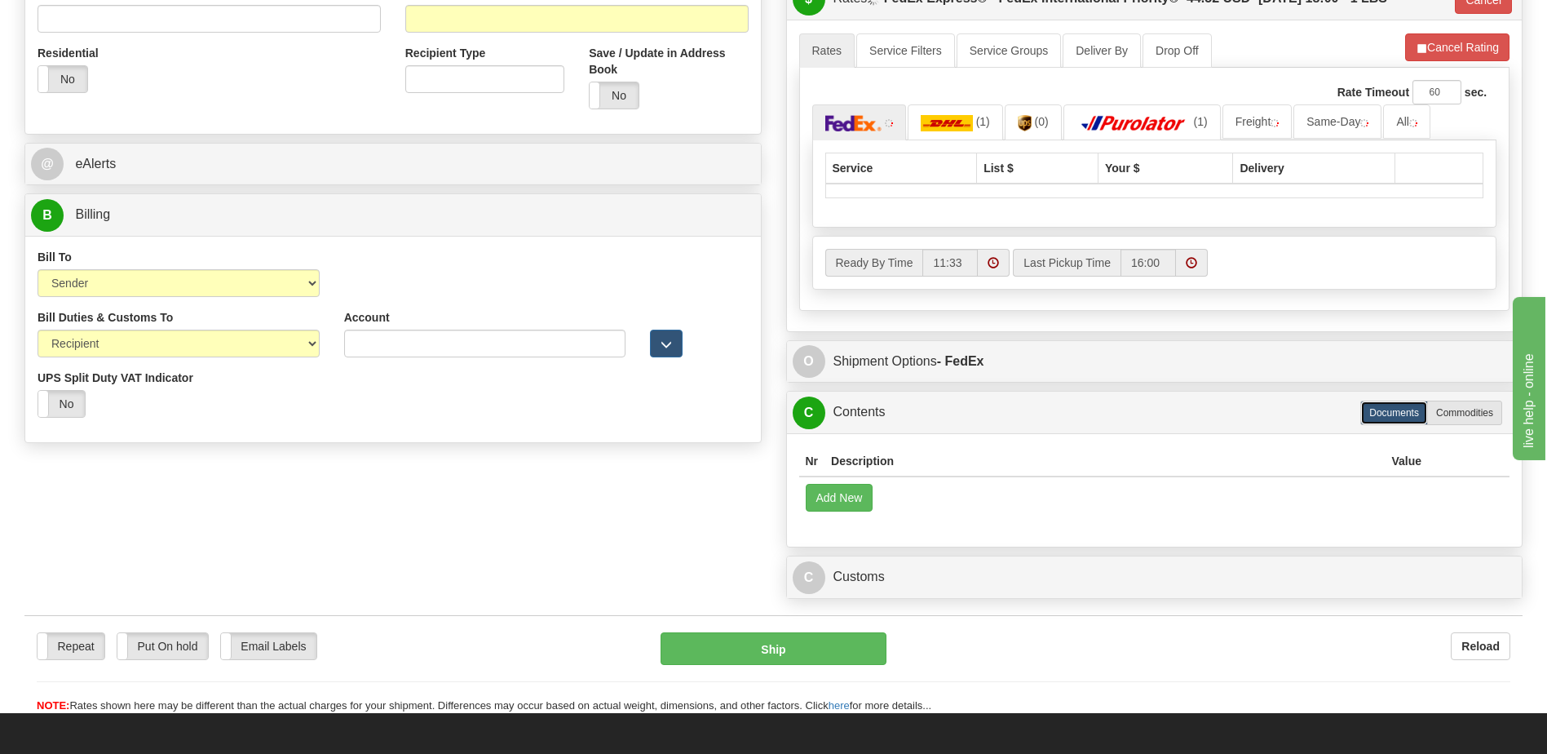
scroll to position [734, 0]
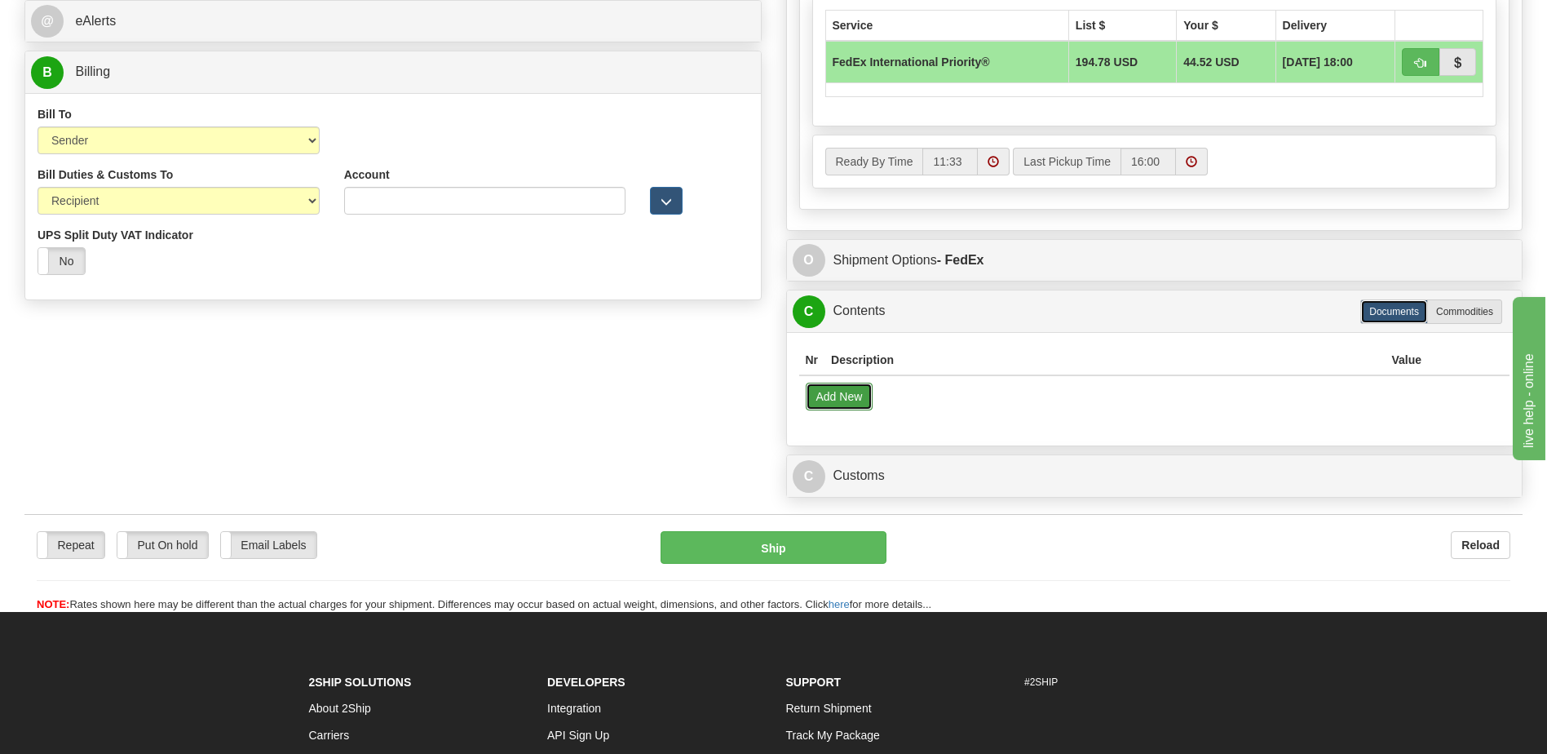
click at [855, 396] on button "Add New" at bounding box center [840, 397] width 68 height 28
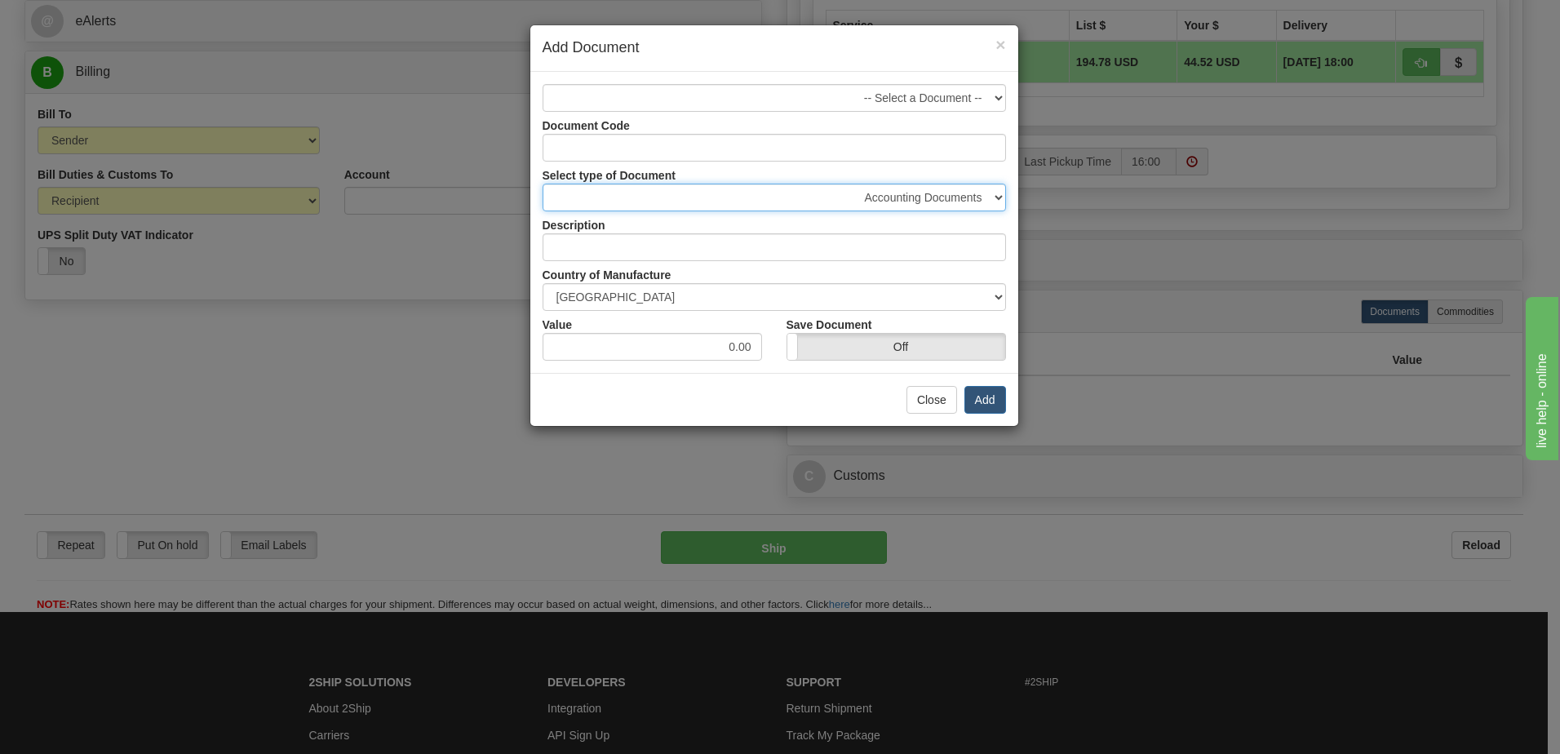
click at [928, 205] on select "Accounting Documents Analysis Reports Applications (Completed) Bank Statements …" at bounding box center [773, 198] width 463 height 28
select select "50"
click at [542, 184] on select "Accounting Documents Analysis Reports Applications (Completed) Bank Statements …" at bounding box center [773, 198] width 463 height 28
type input "Shipping Documents"
click at [724, 347] on input "0.00" at bounding box center [651, 347] width 219 height 28
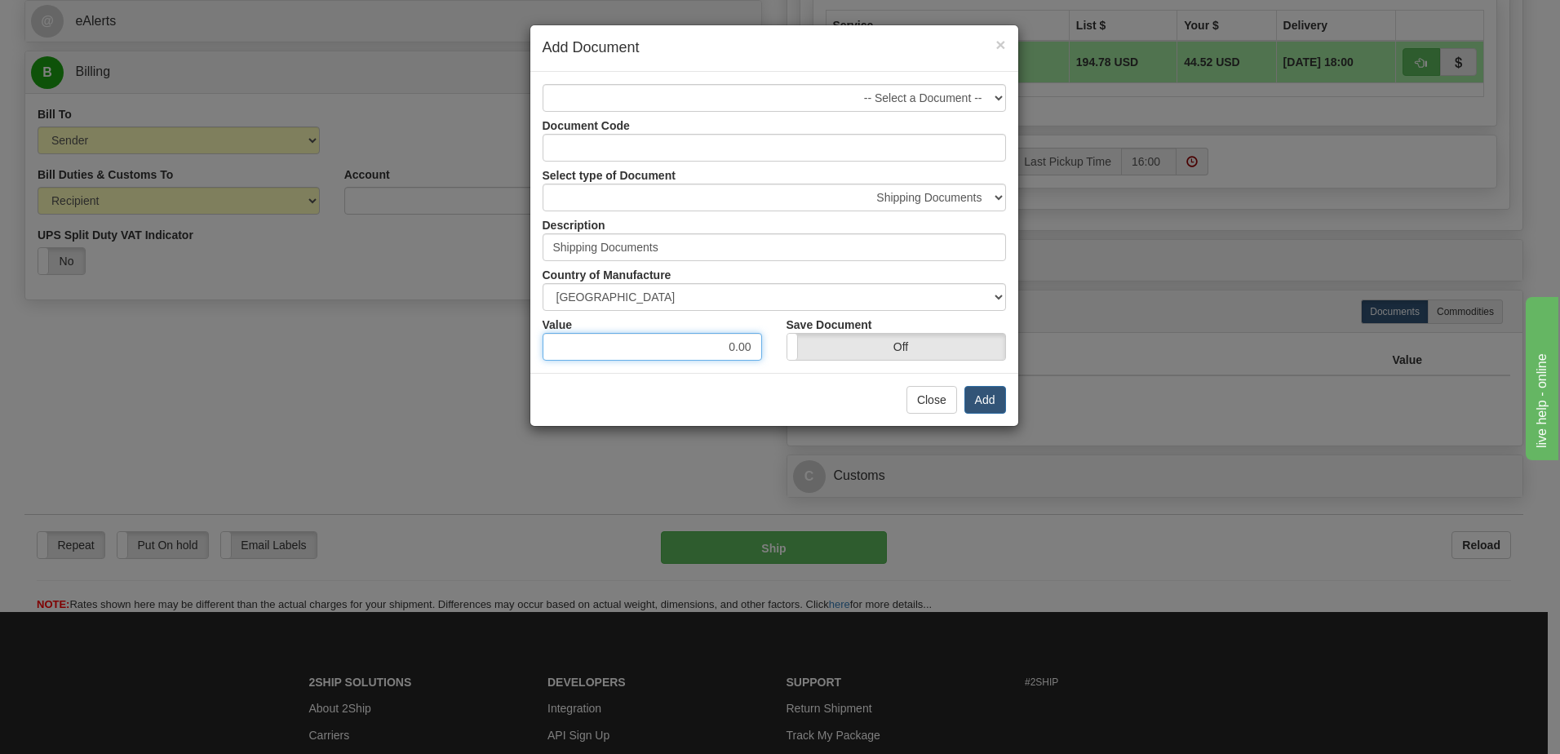
click at [724, 347] on input "0.00" at bounding box center [651, 347] width 219 height 28
type input "10"
click at [978, 402] on button "Add" at bounding box center [985, 400] width 42 height 28
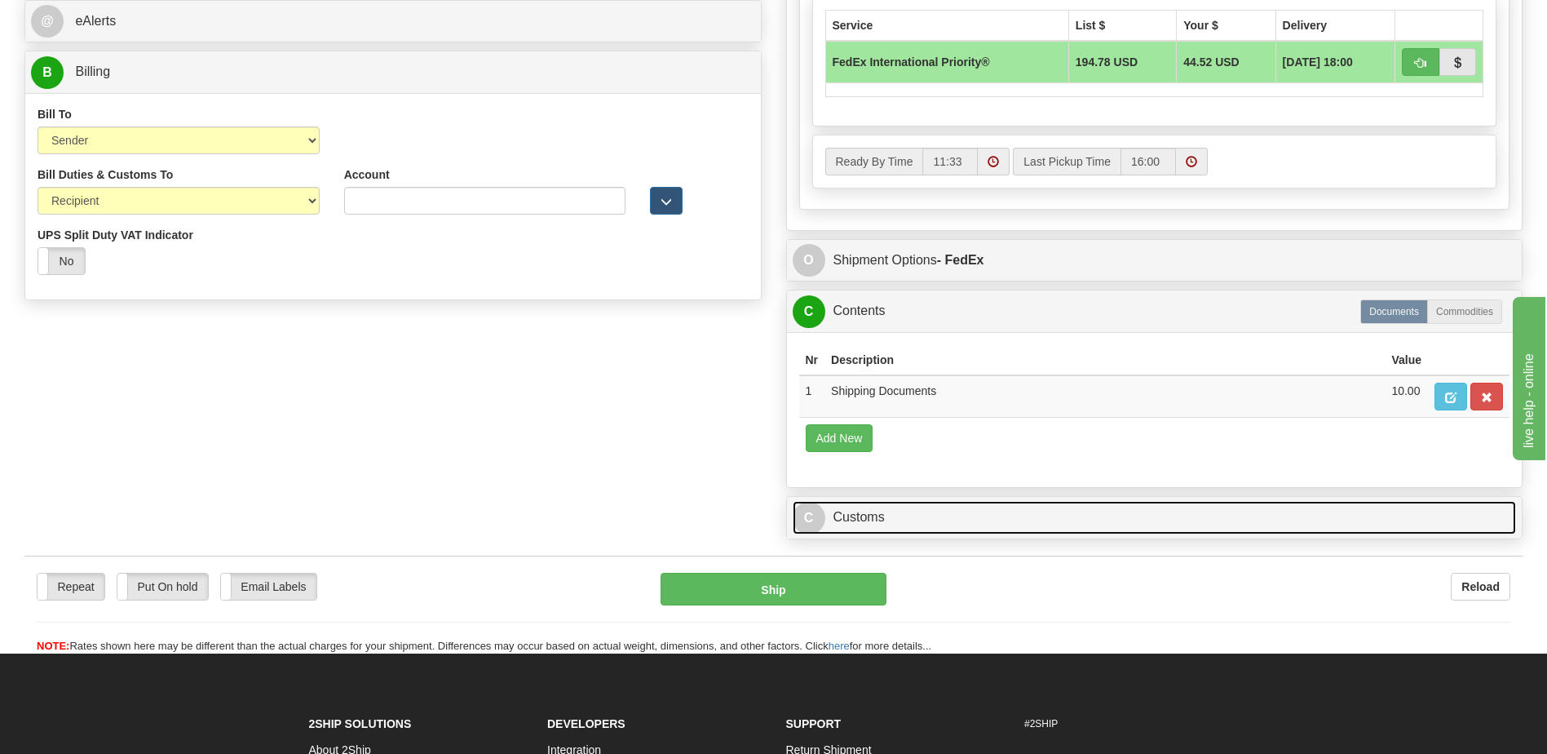
click at [898, 525] on link "C Customs" at bounding box center [1155, 517] width 724 height 33
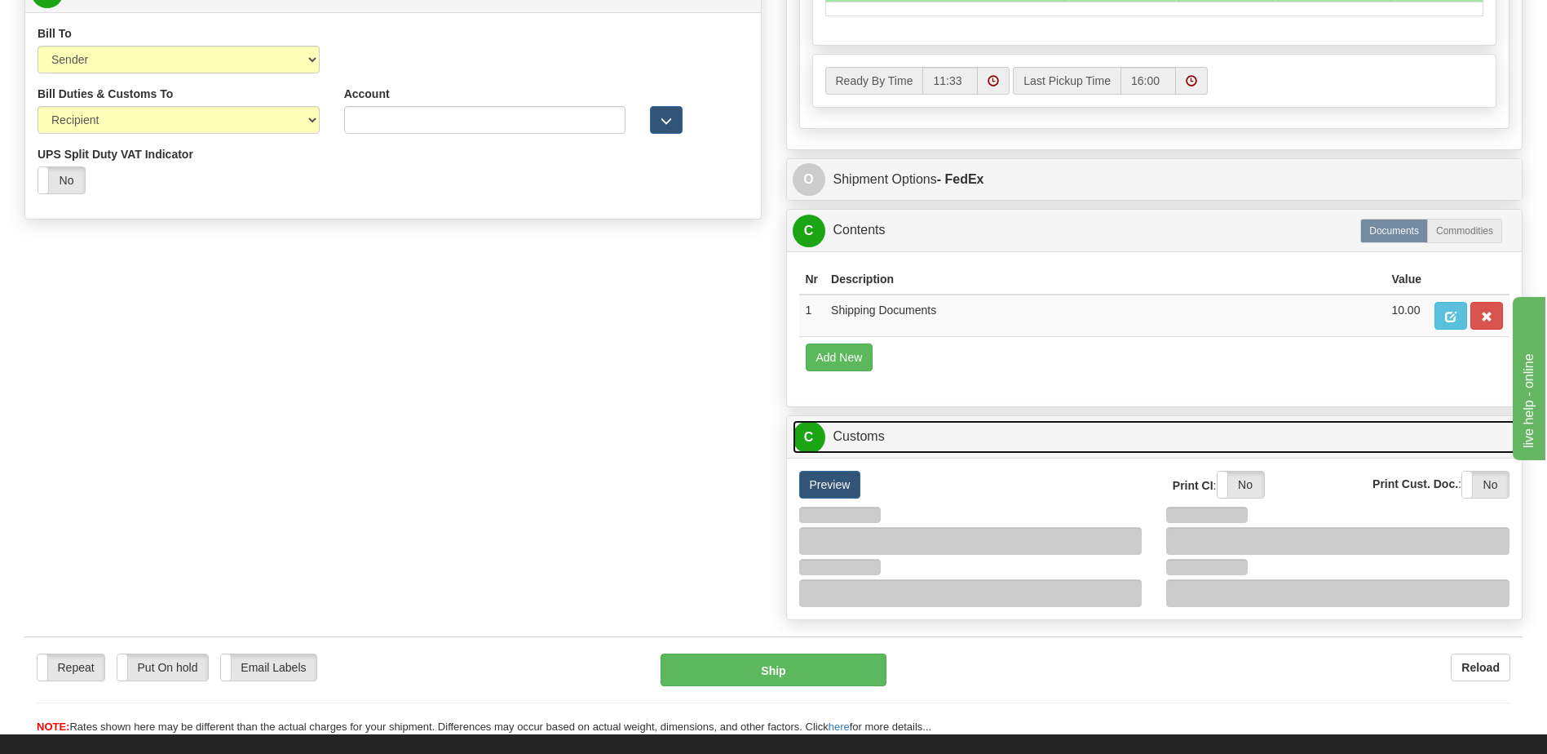
scroll to position [1060, 0]
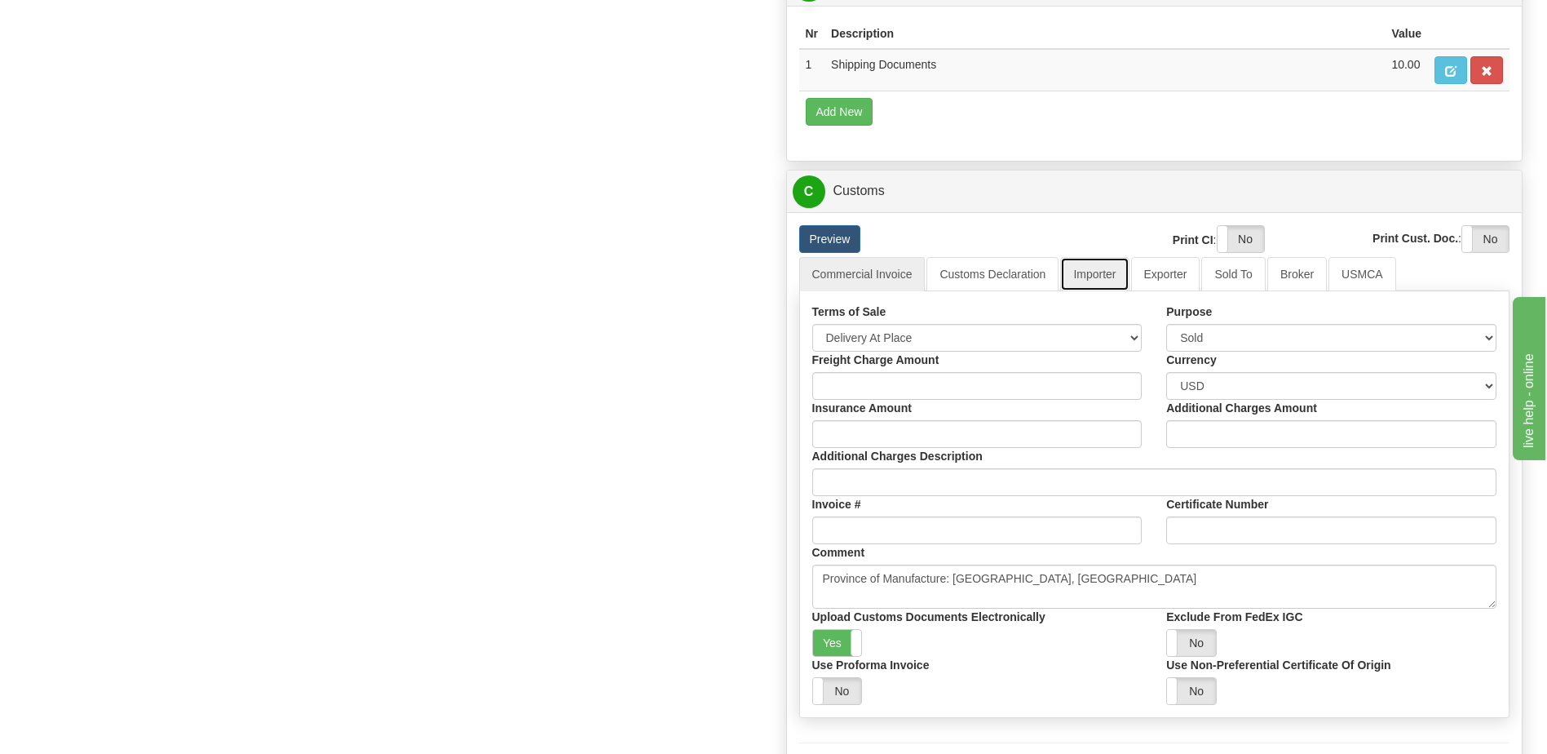
click at [1091, 277] on link "Importer" at bounding box center [1094, 274] width 69 height 34
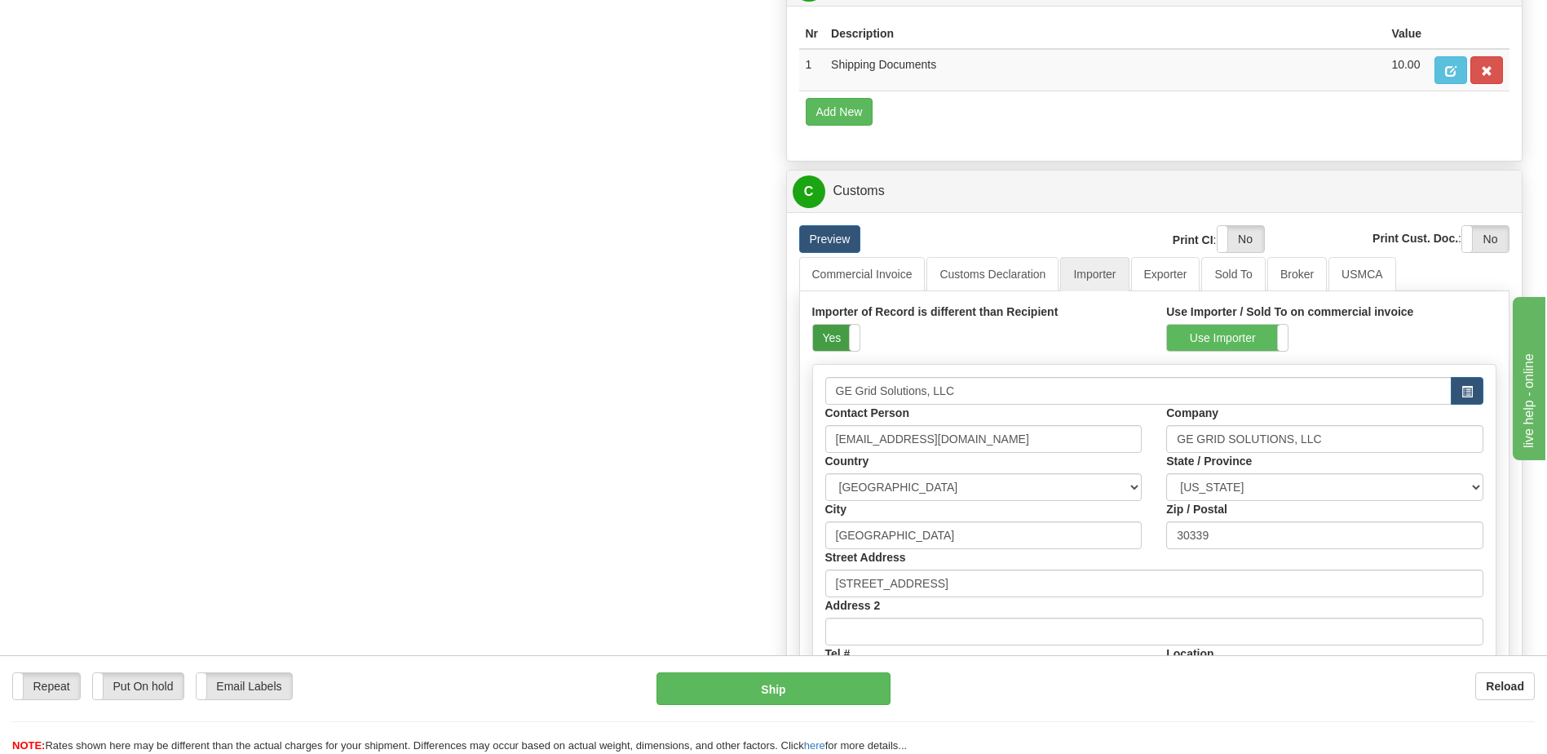
click at [836, 342] on label "Yes" at bounding box center [836, 338] width 46 height 26
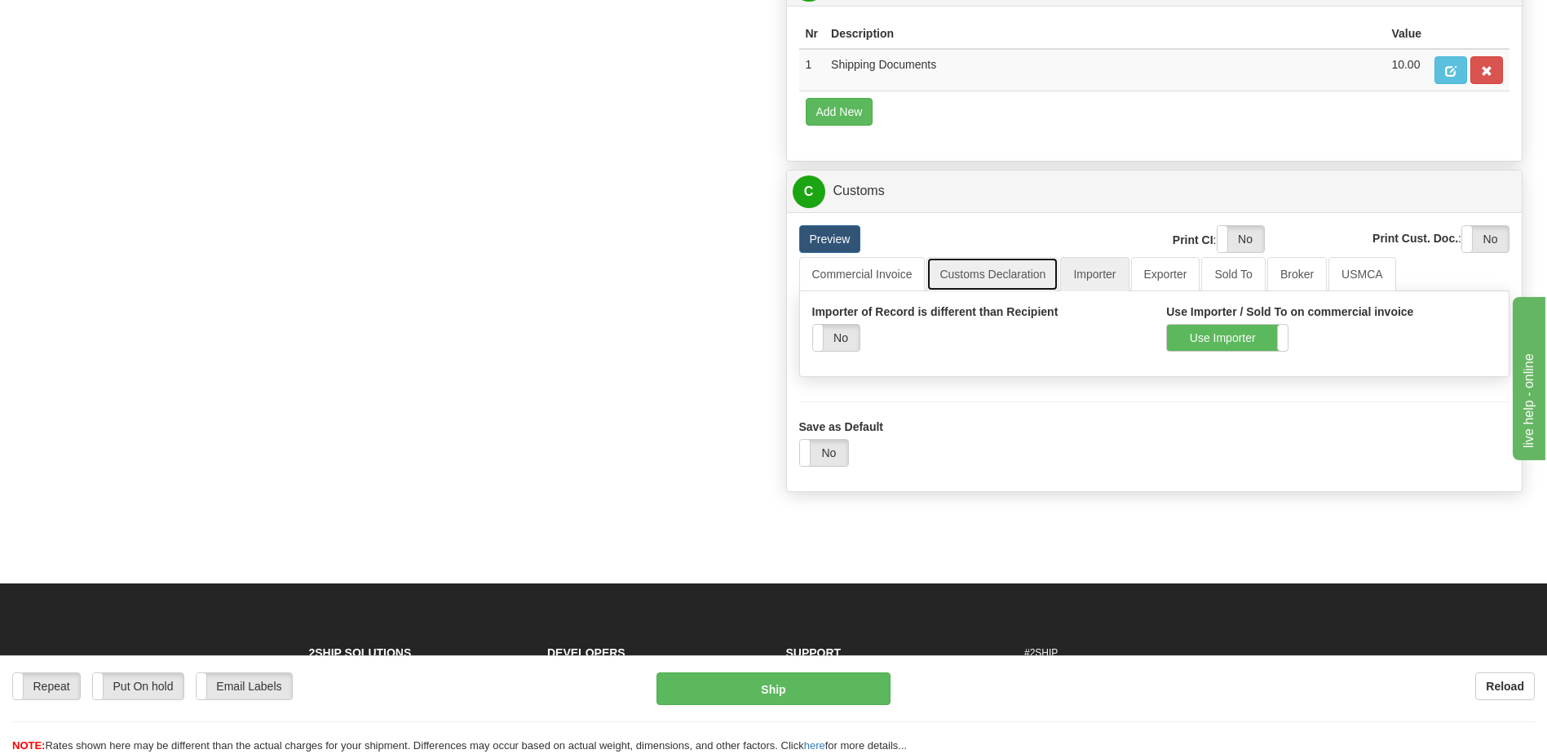
click at [988, 277] on link "Customs Declaration" at bounding box center [993, 274] width 132 height 34
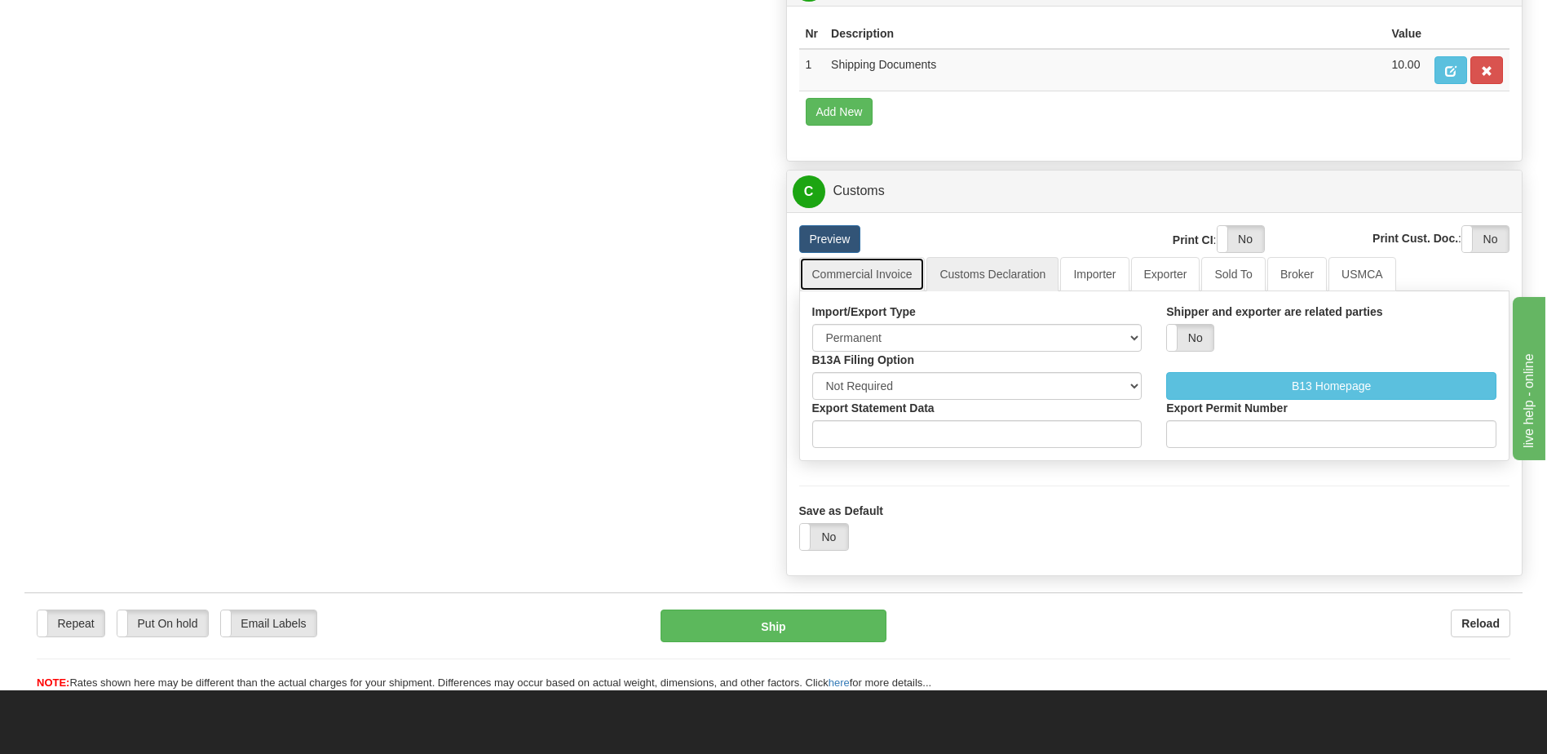
click at [892, 283] on link "Commercial Invoice" at bounding box center [862, 274] width 126 height 34
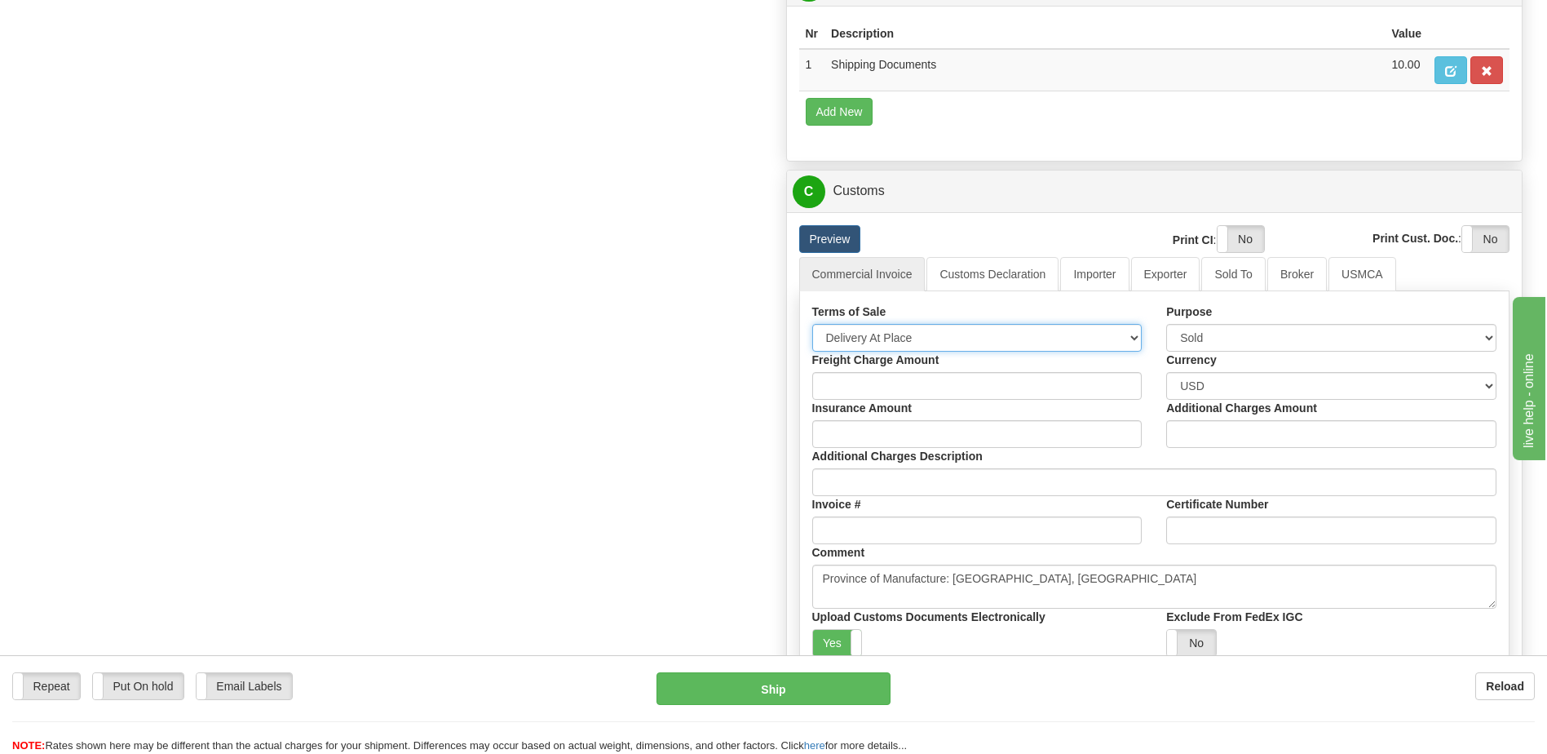
click at [897, 334] on select "Free Carrier Free On Board Ex Works Delivered Duty Unpaid Delivered Duty Paid C…" at bounding box center [977, 338] width 330 height 28
select select "7"
click at [812, 324] on select "Free Carrier Free On Board Ex Works Delivered Duty Unpaid Delivered Duty Paid C…" at bounding box center [977, 338] width 330 height 28
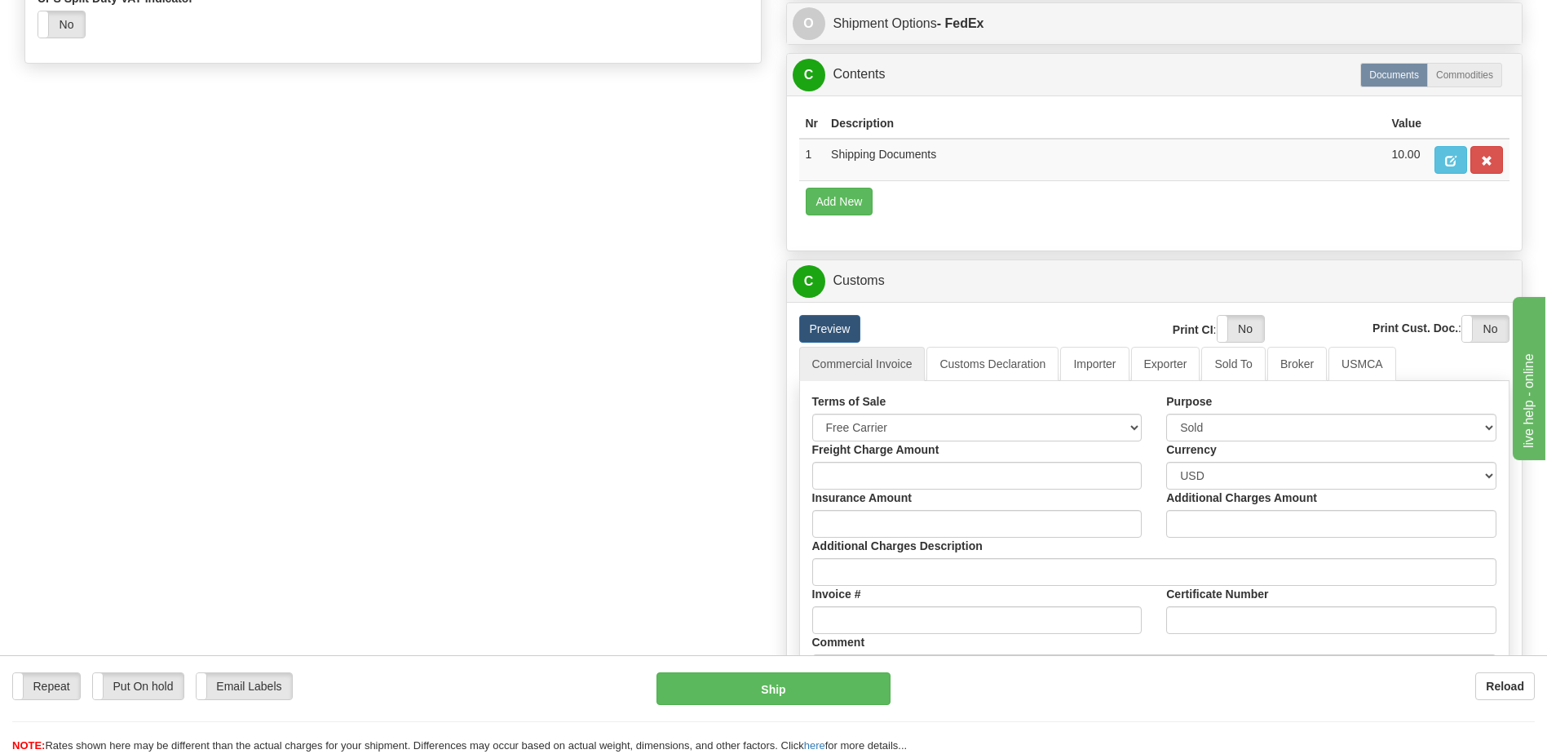
scroll to position [816, 0]
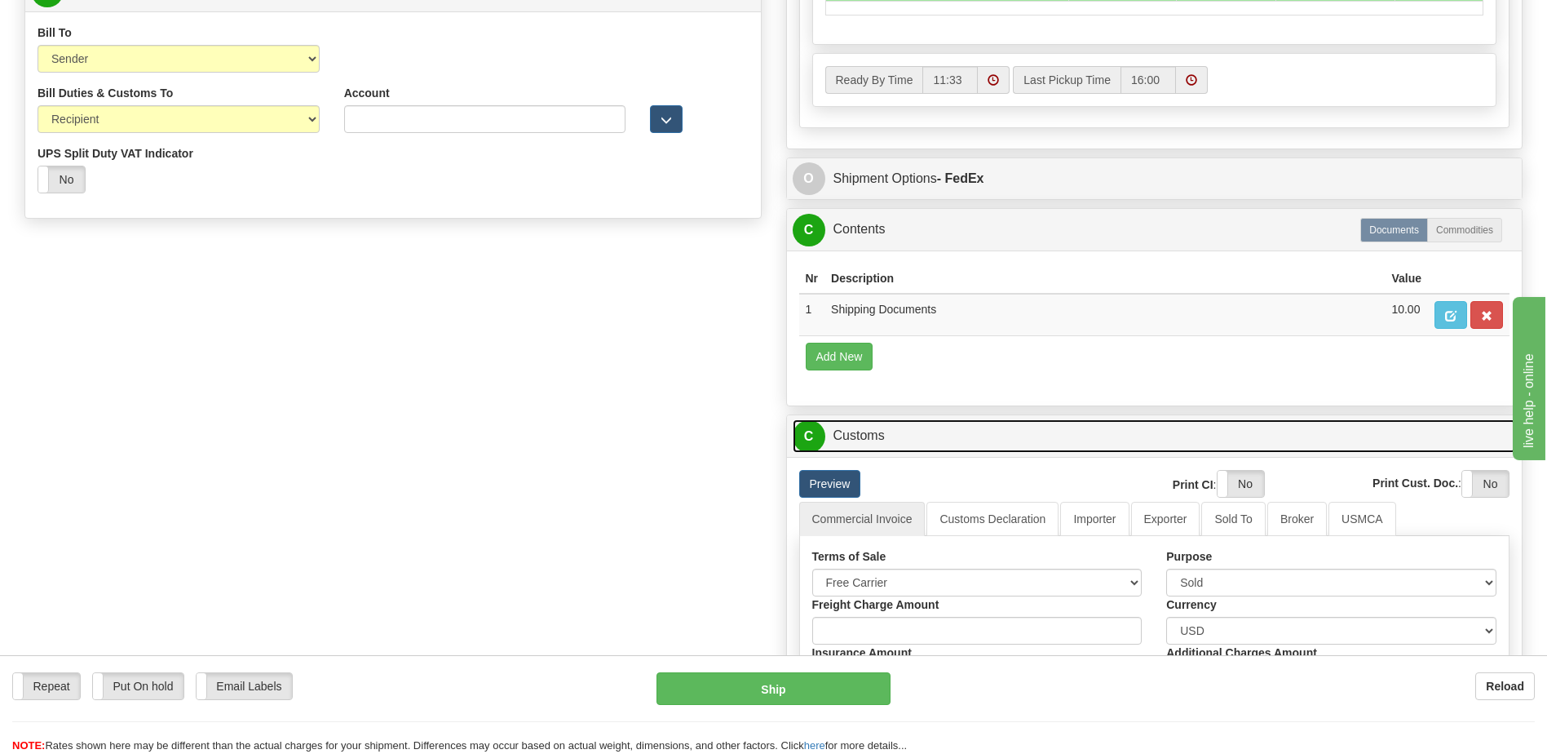
click at [878, 429] on link "C Customs" at bounding box center [1155, 435] width 724 height 33
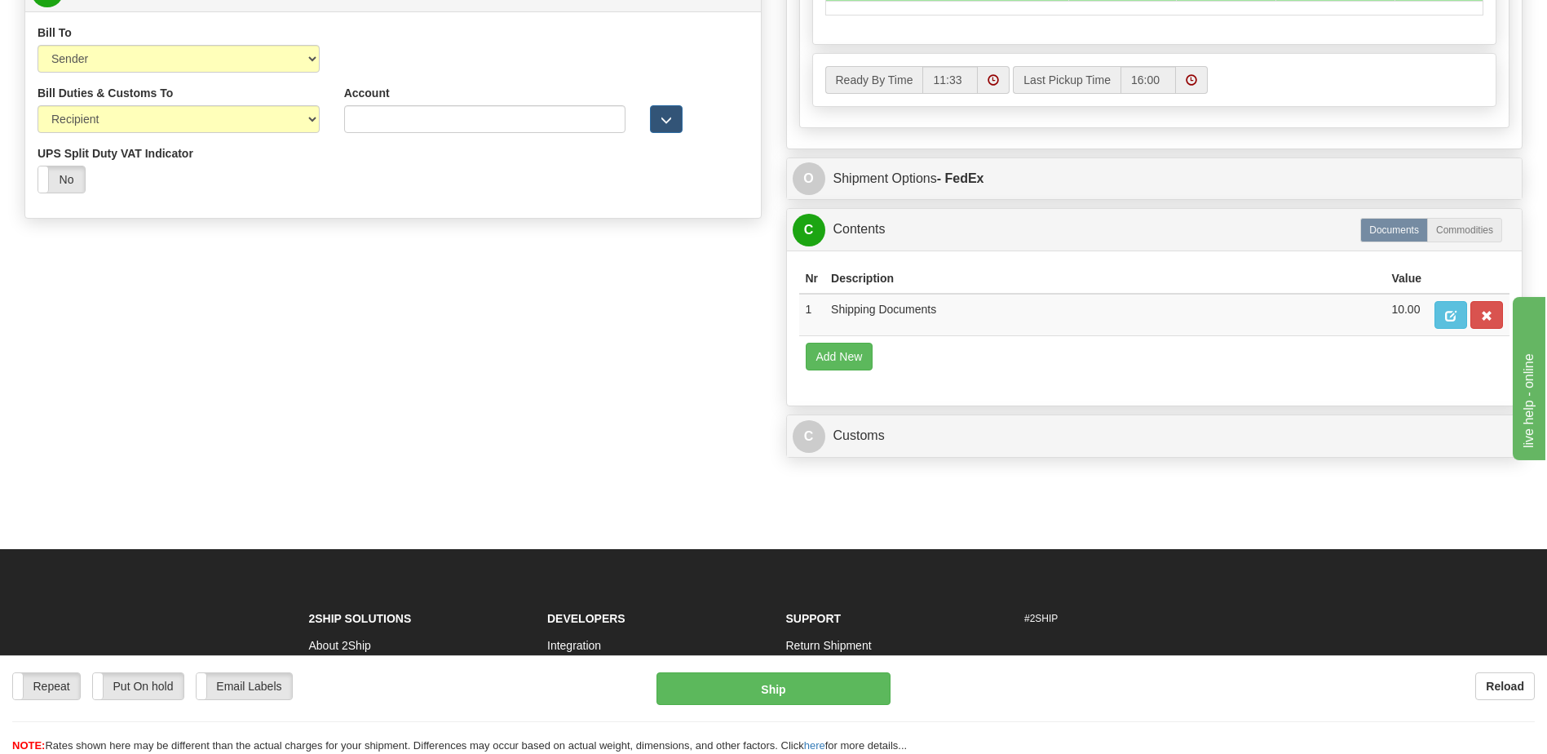
click at [888, 250] on div "Nr Description / SKU / Model Pack #/Skid # Quantity Value Add New Get Content L…" at bounding box center [1155, 327] width 736 height 155
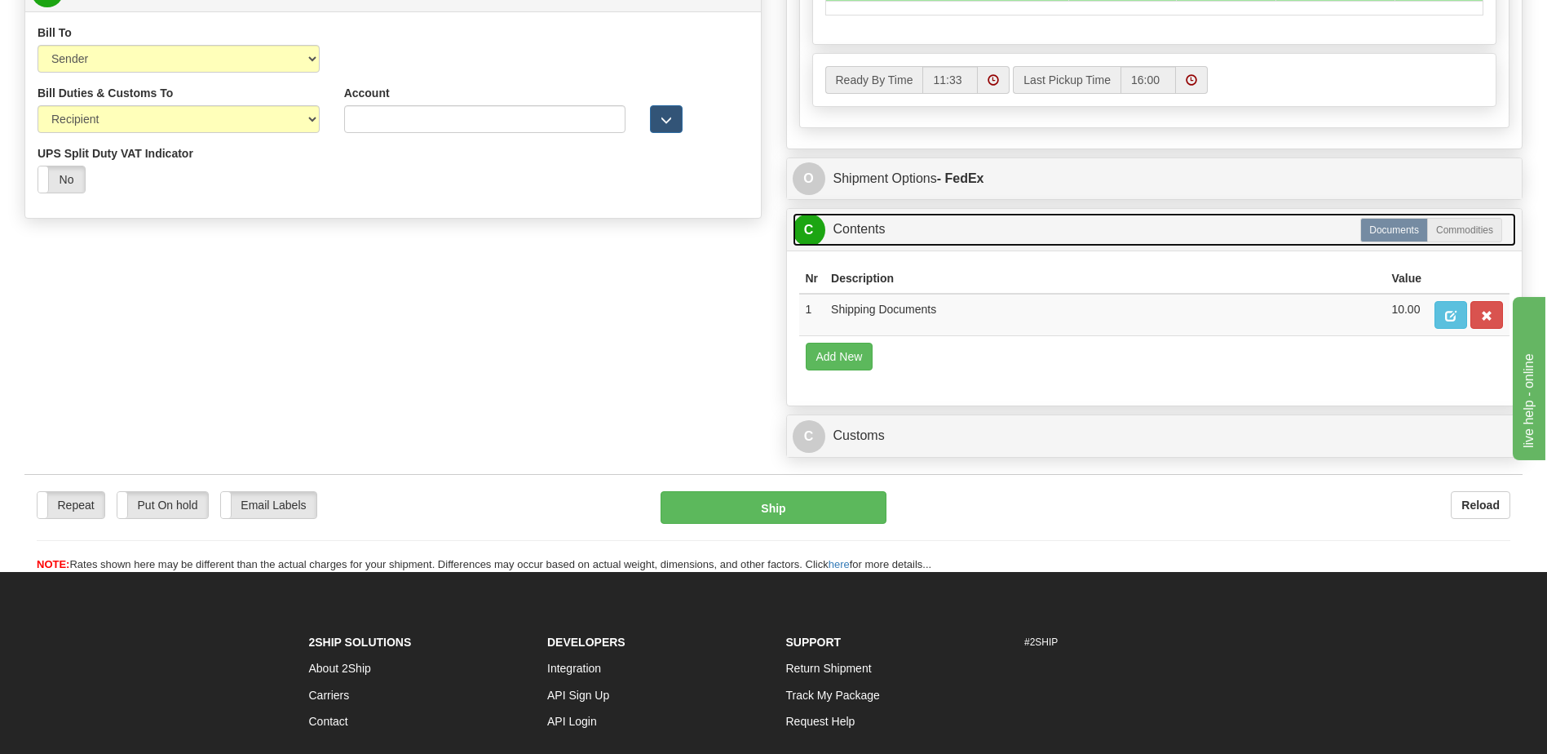
click at [892, 239] on link "C Contents" at bounding box center [1155, 229] width 724 height 33
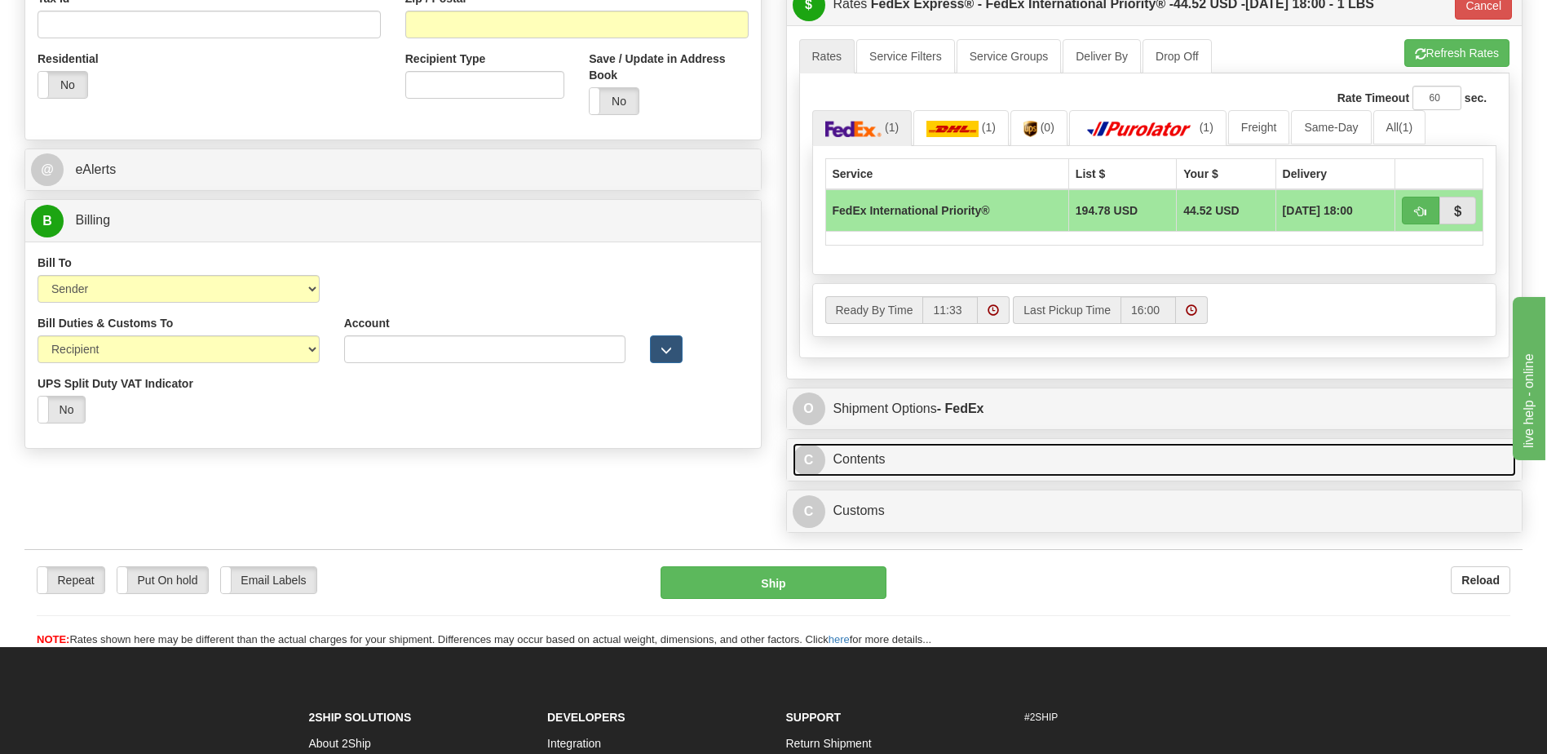
scroll to position [571, 0]
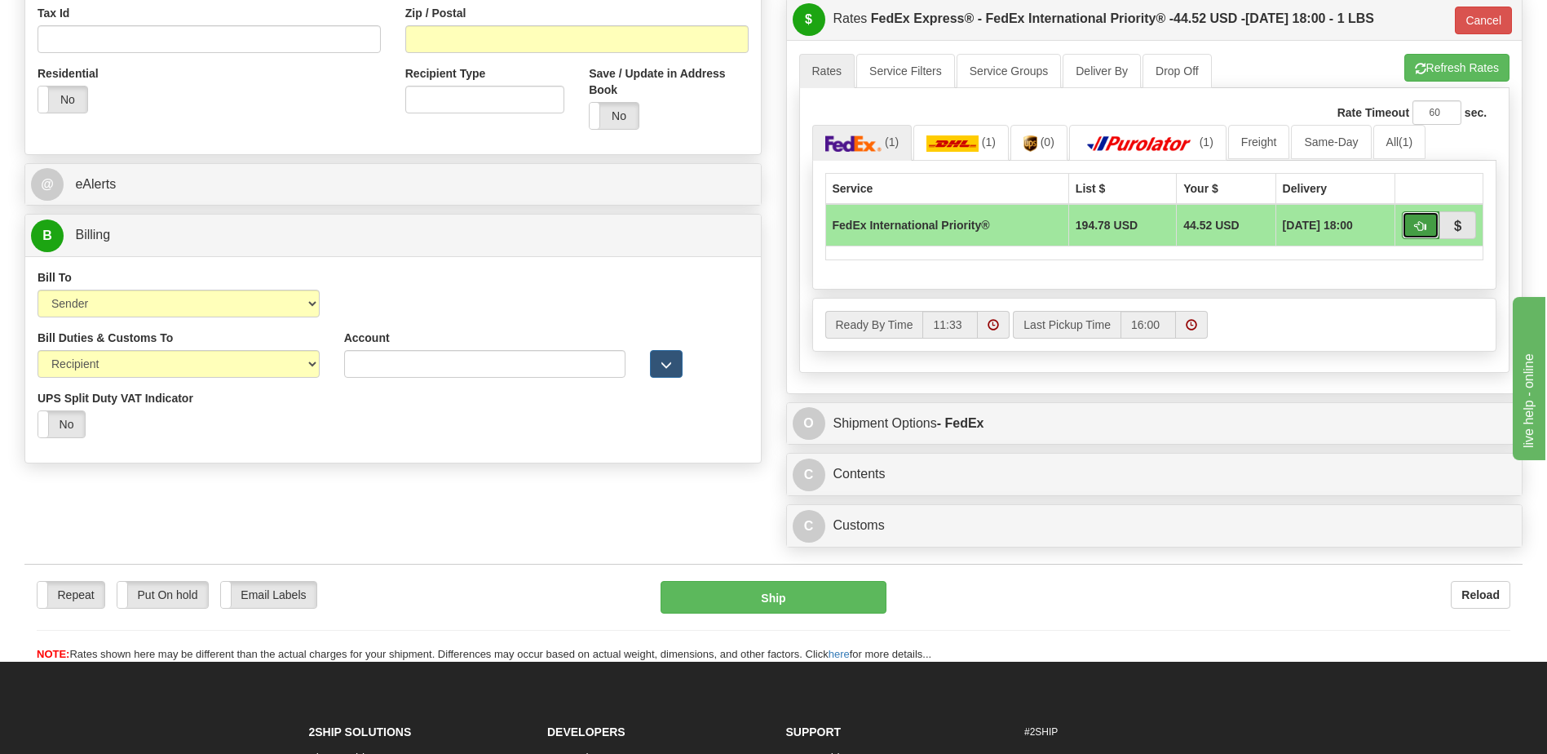
click at [1415, 228] on span "button" at bounding box center [1420, 226] width 11 height 11
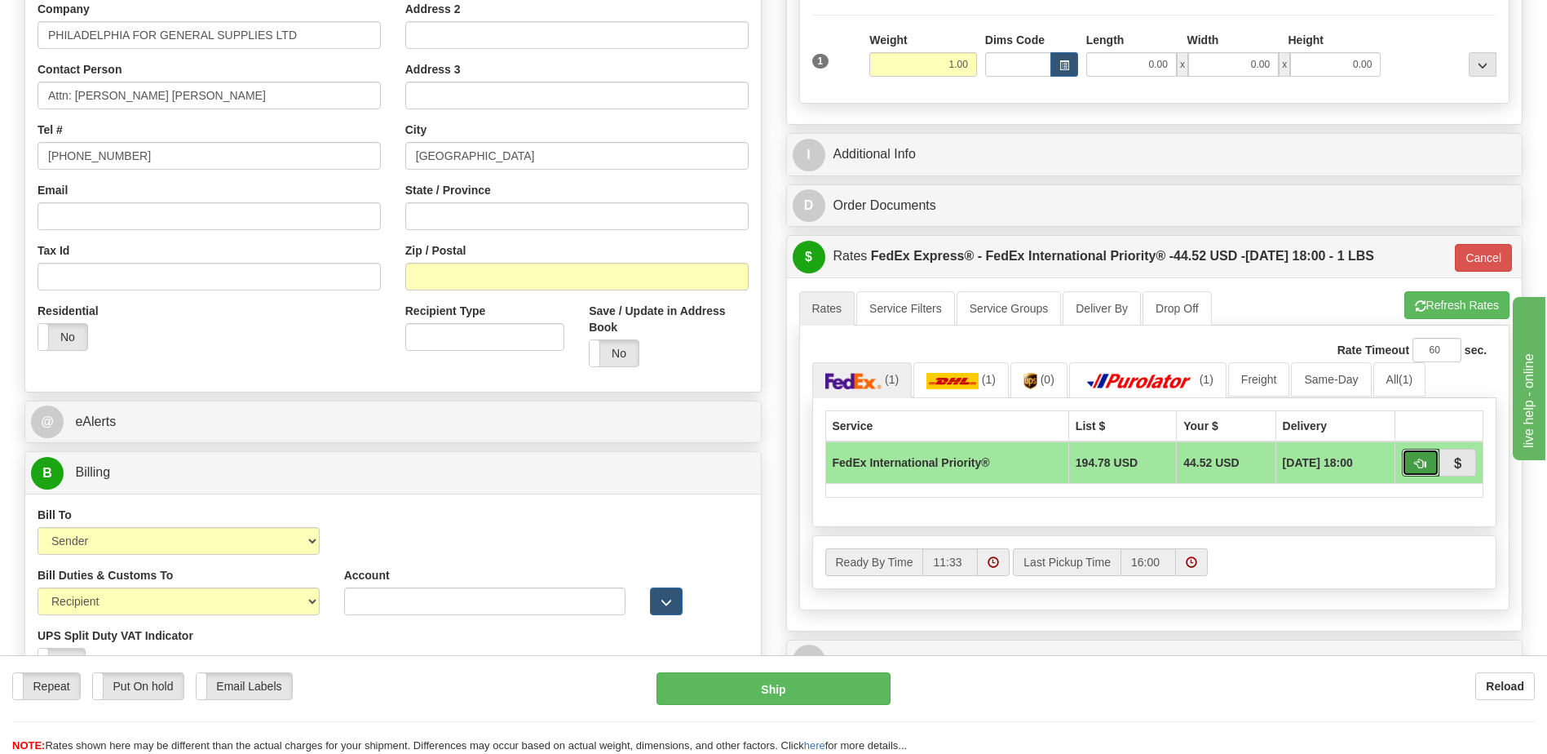
scroll to position [326, 0]
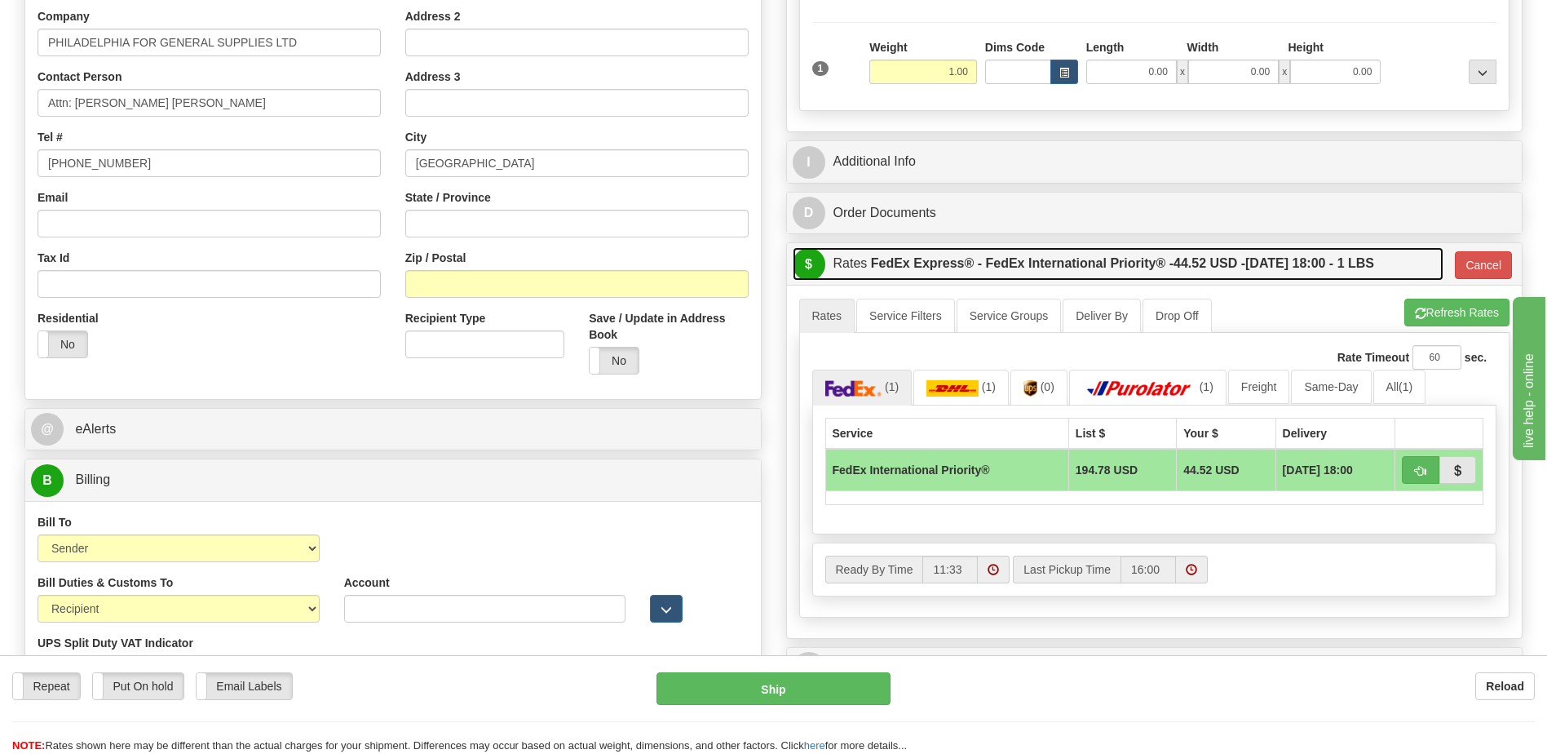
click at [1217, 276] on label "FedEx Express® - FedEx International Priority® - 44.52 USD - 09/13/2025 18:00 -…" at bounding box center [1122, 263] width 503 height 33
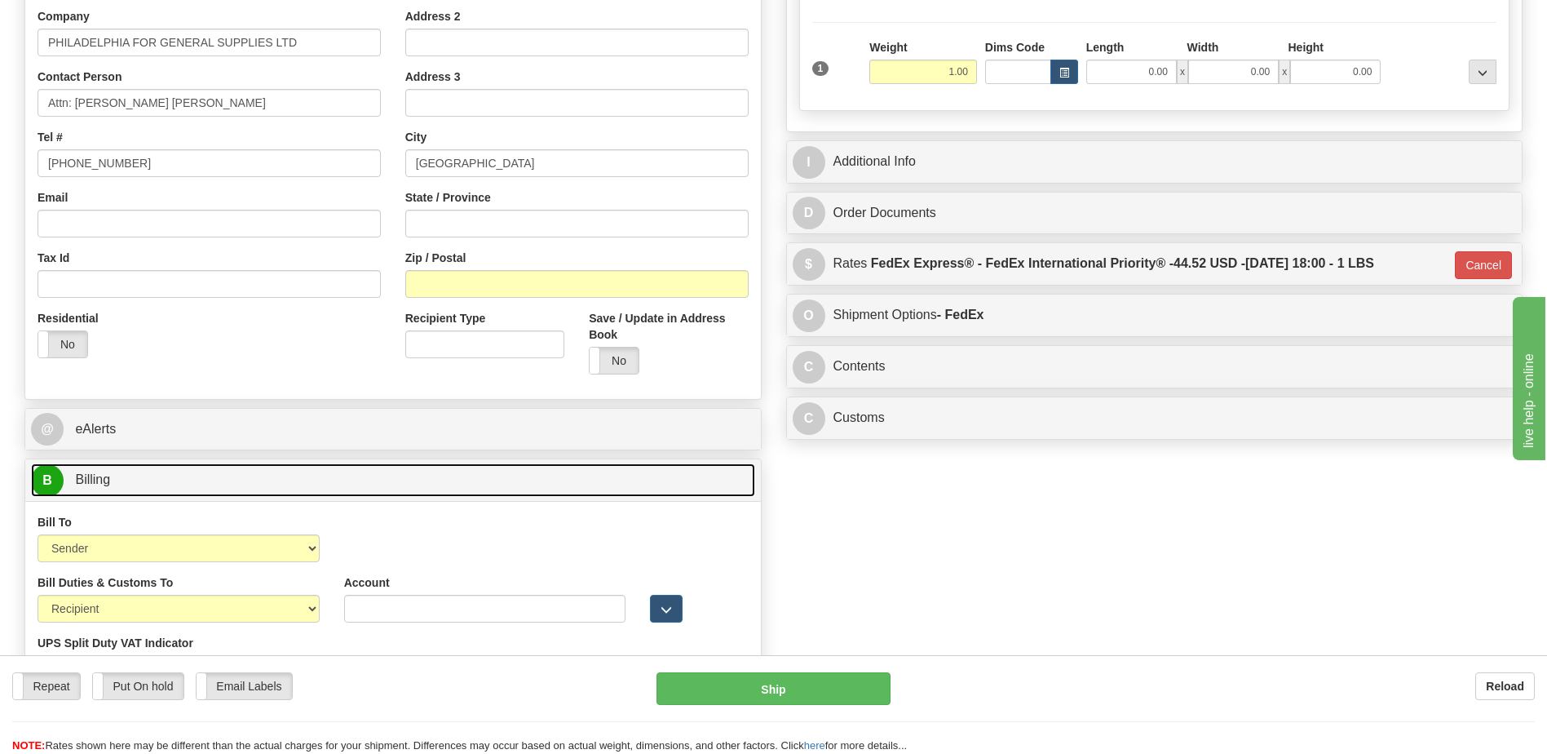
click at [214, 485] on link "B Billing" at bounding box center [393, 479] width 724 height 33
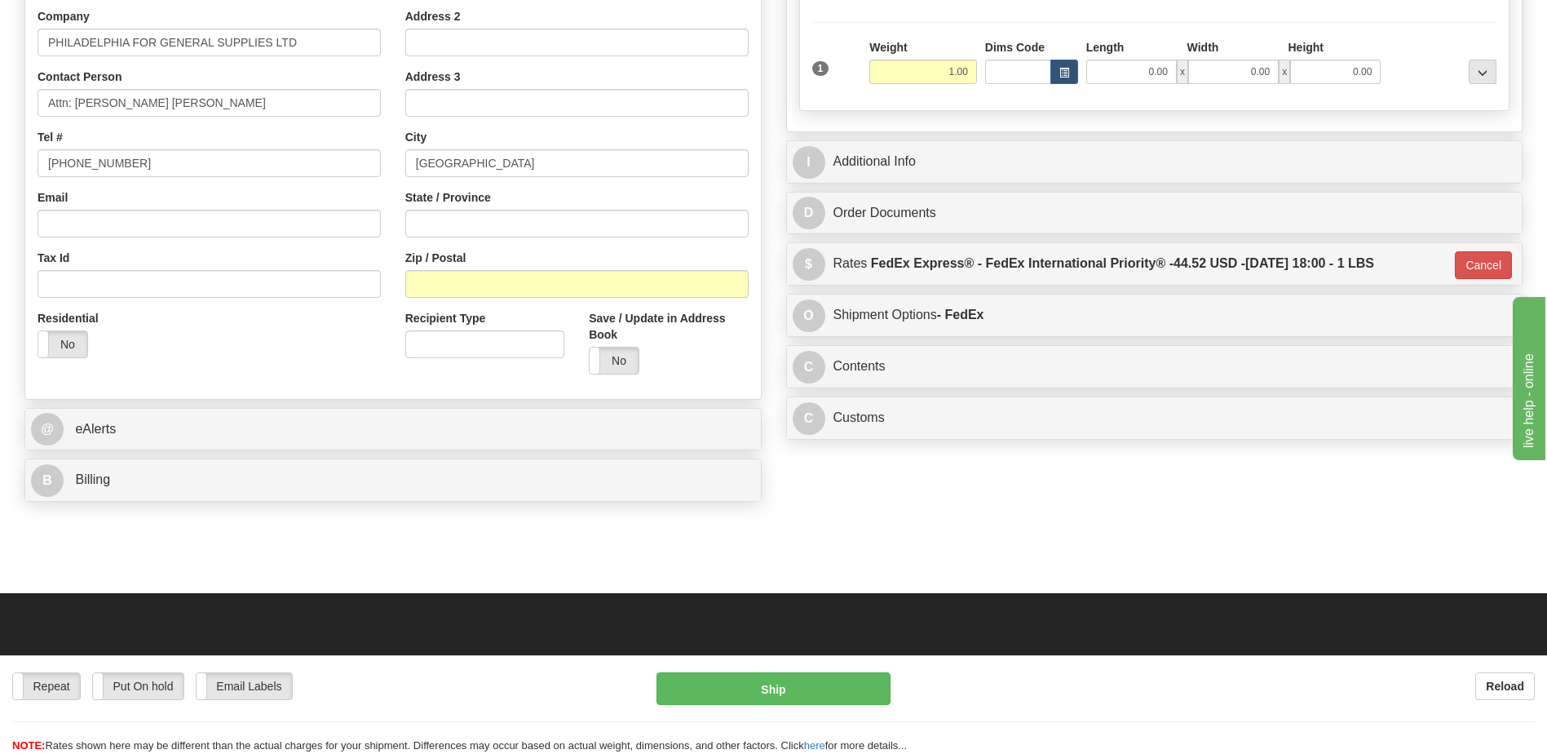
click at [927, 142] on div "I Additional Info" at bounding box center [1155, 162] width 736 height 42
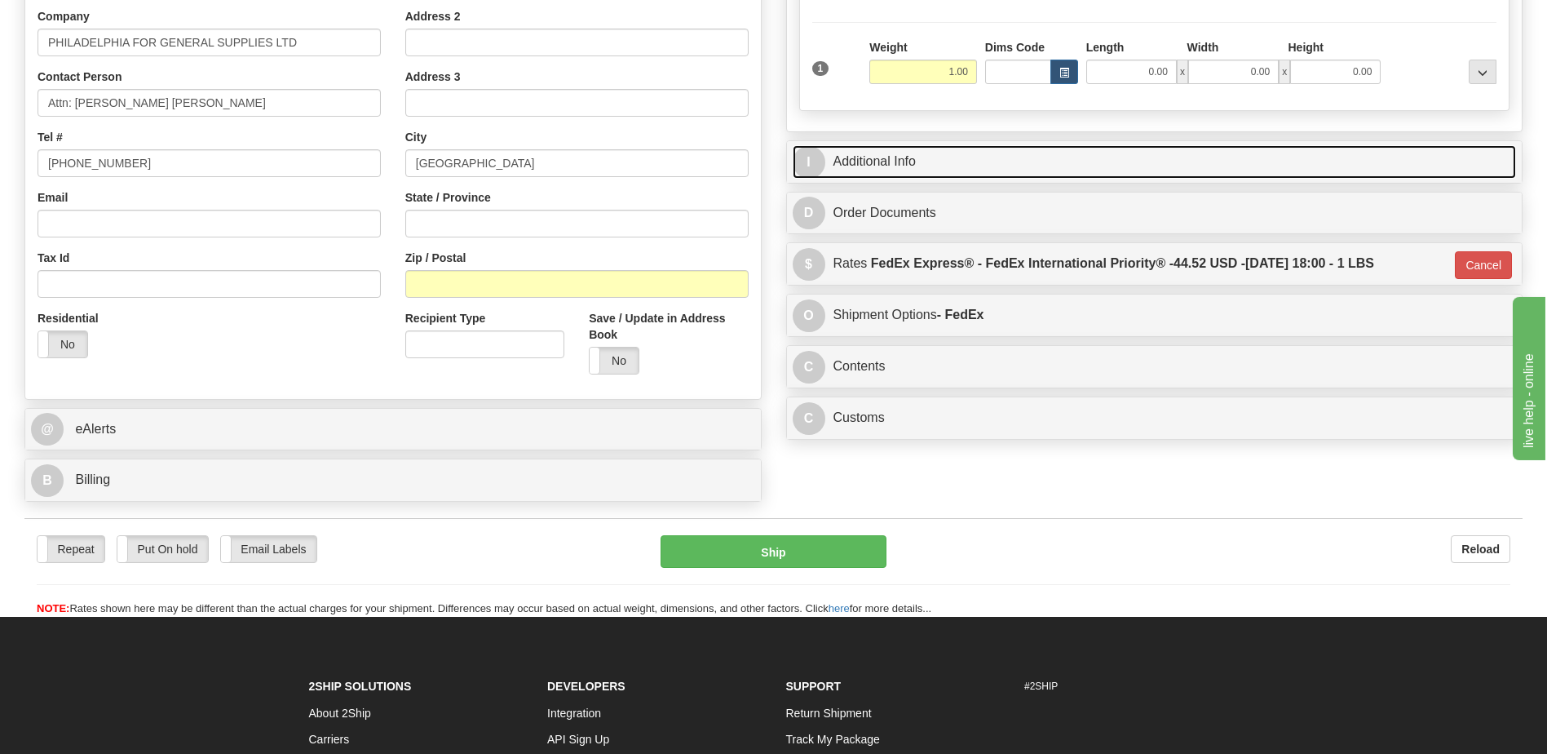
click at [921, 167] on link "I Additional Info" at bounding box center [1155, 161] width 724 height 33
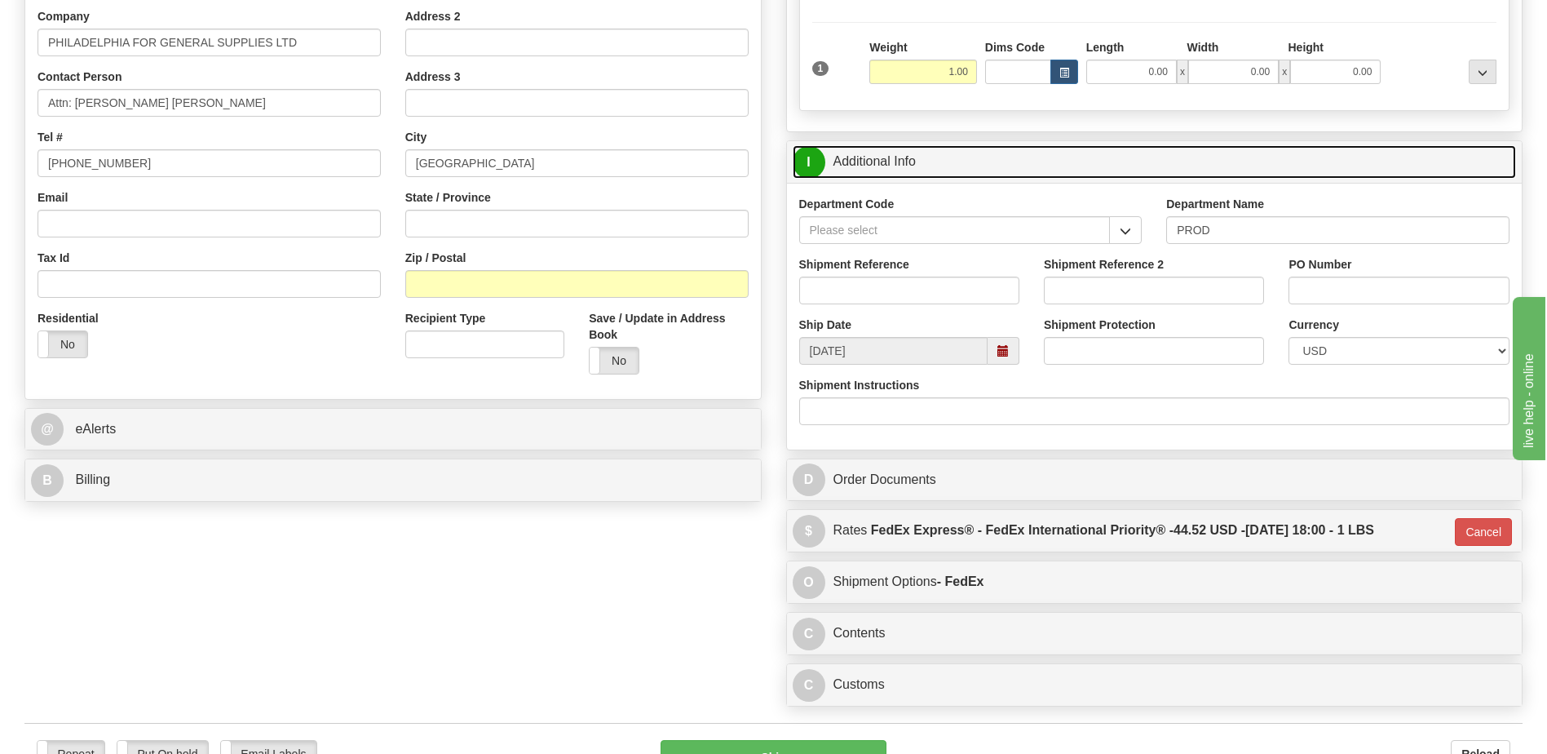
click at [909, 166] on link "I Additional Info" at bounding box center [1155, 161] width 724 height 33
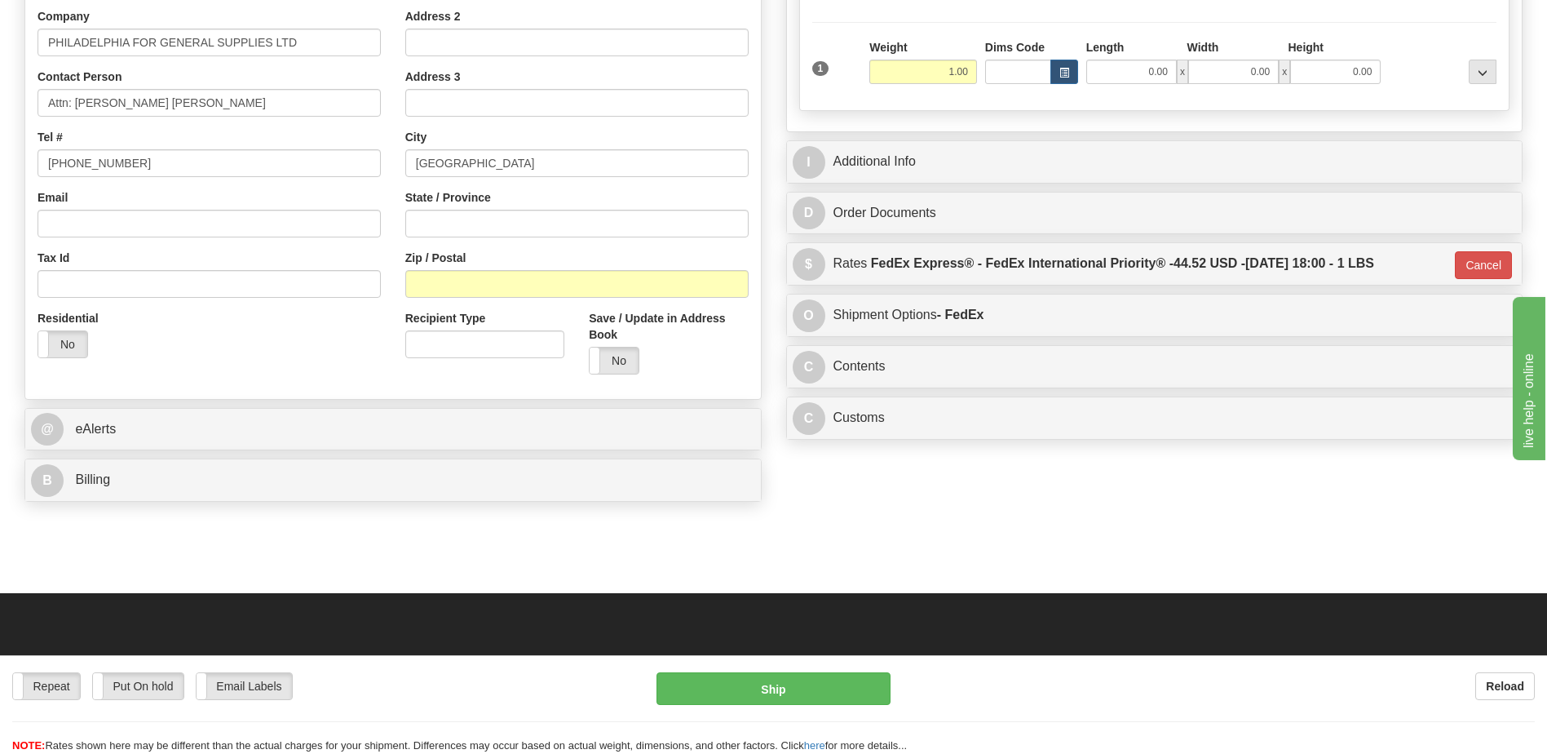
click at [311, 374] on div "Country AFGHANISTAN ALAND ISLANDS ALBANIA ALGERIA AMERICAN SAMOA ANDORRA ANGOLA…" at bounding box center [393, 167] width 736 height 439
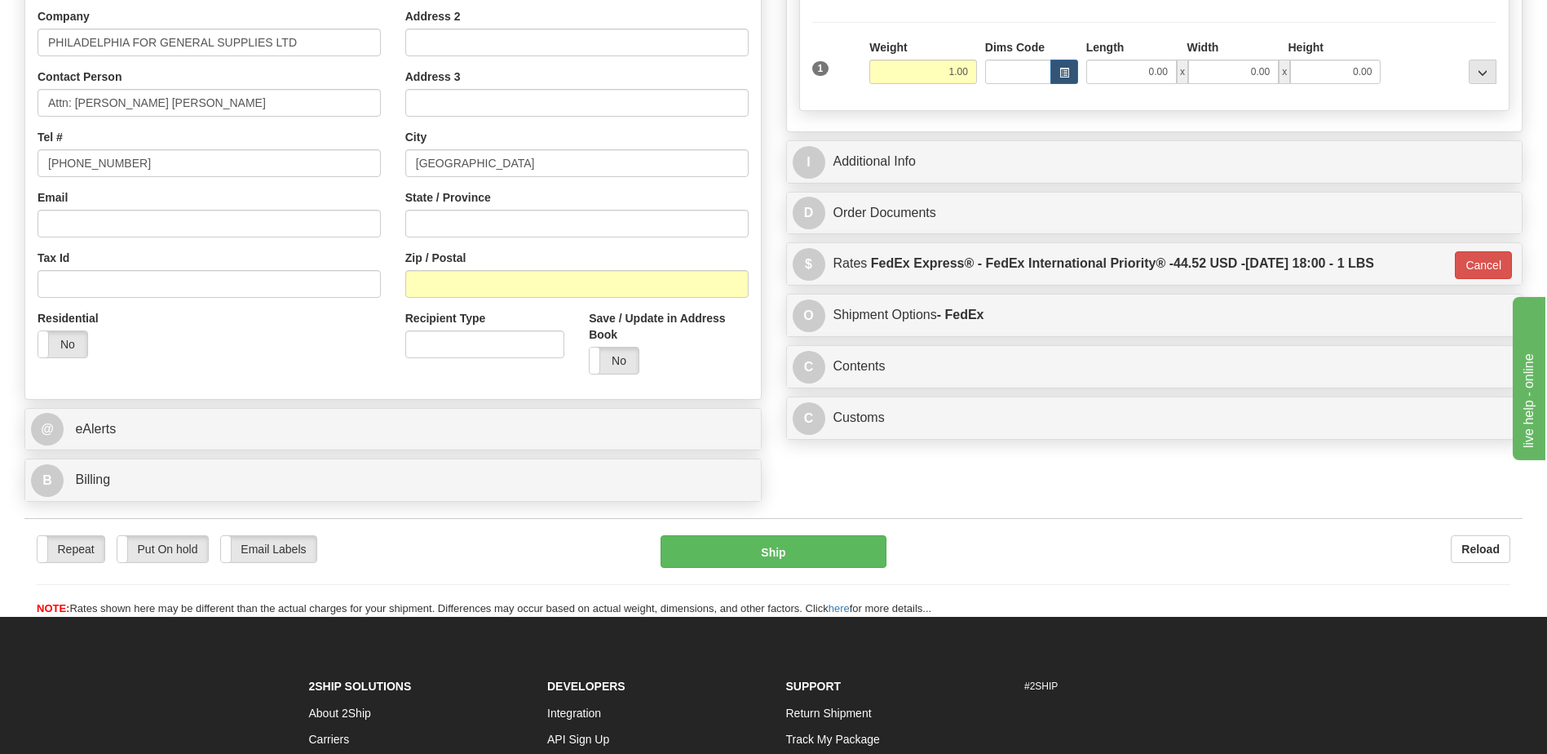
click at [283, 362] on div "Residential Yes No" at bounding box center [209, 340] width 368 height 60
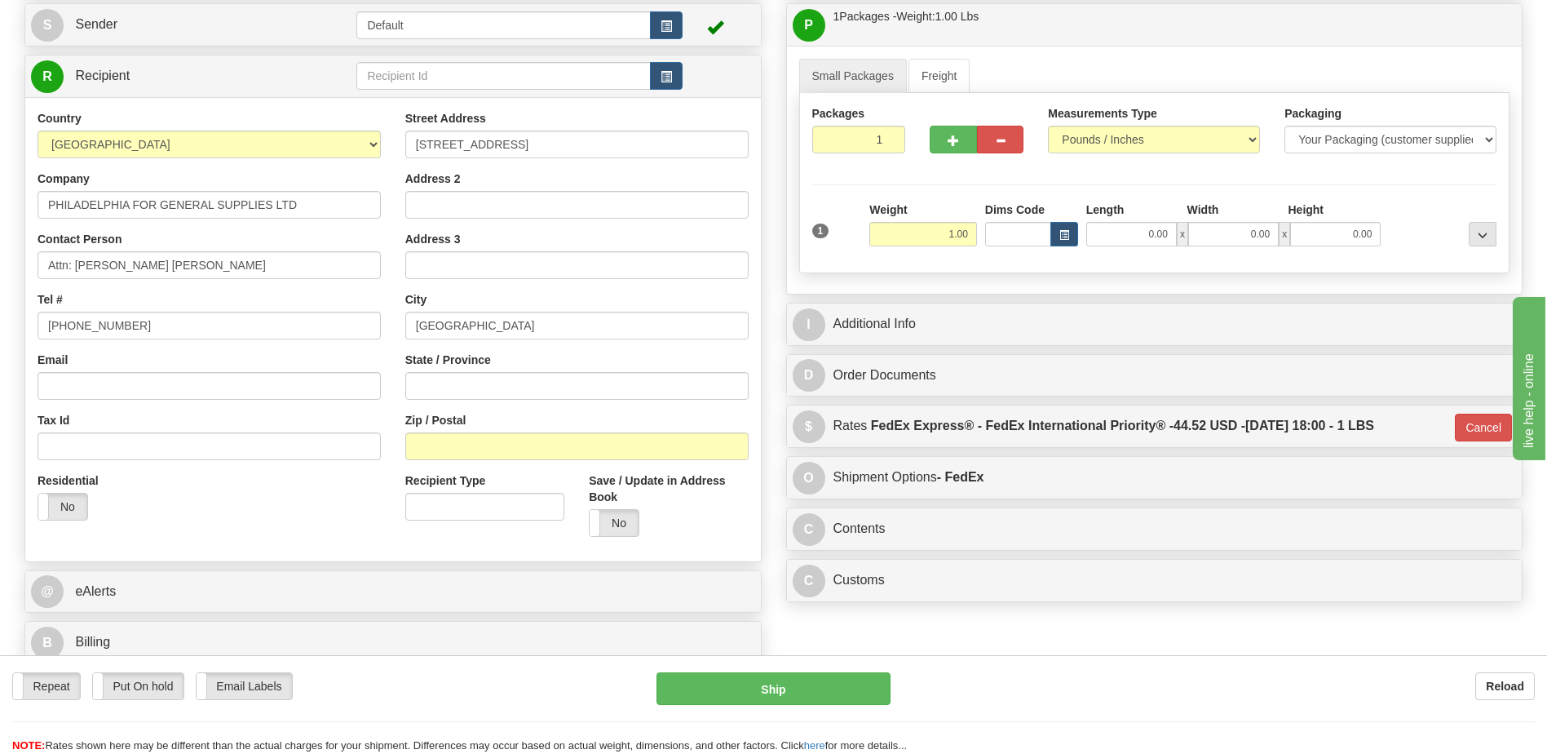
scroll to position [163, 0]
drag, startPoint x: 302, startPoint y: 541, endPoint x: 556, endPoint y: 537, distance: 254.5
click at [302, 541] on div "Country AFGHANISTAN ALAND ISLANDS ALBANIA ALGERIA AMERICAN SAMOA ANDORRA ANGOLA…" at bounding box center [393, 330] width 736 height 439
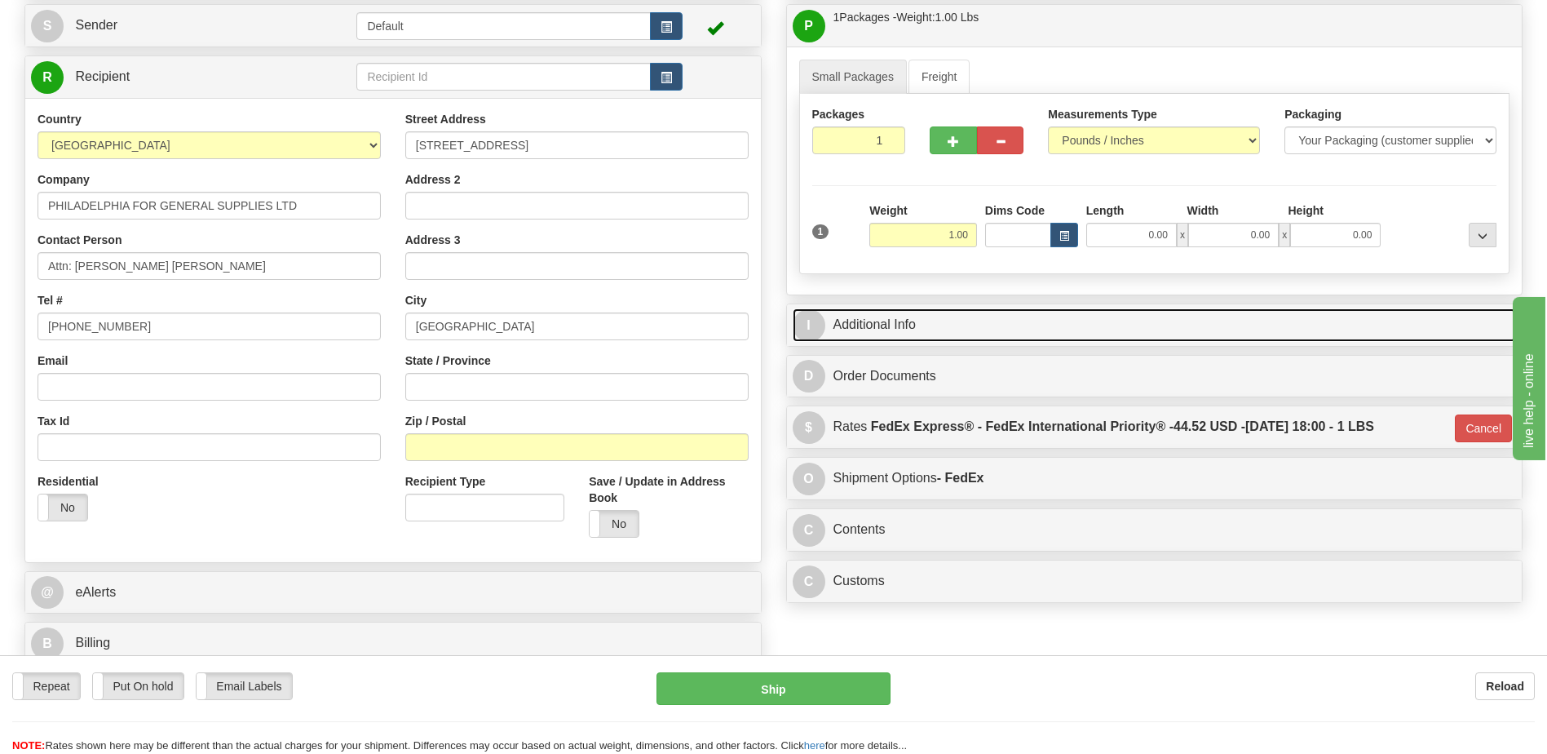
click at [946, 325] on link "I Additional Info" at bounding box center [1155, 324] width 724 height 33
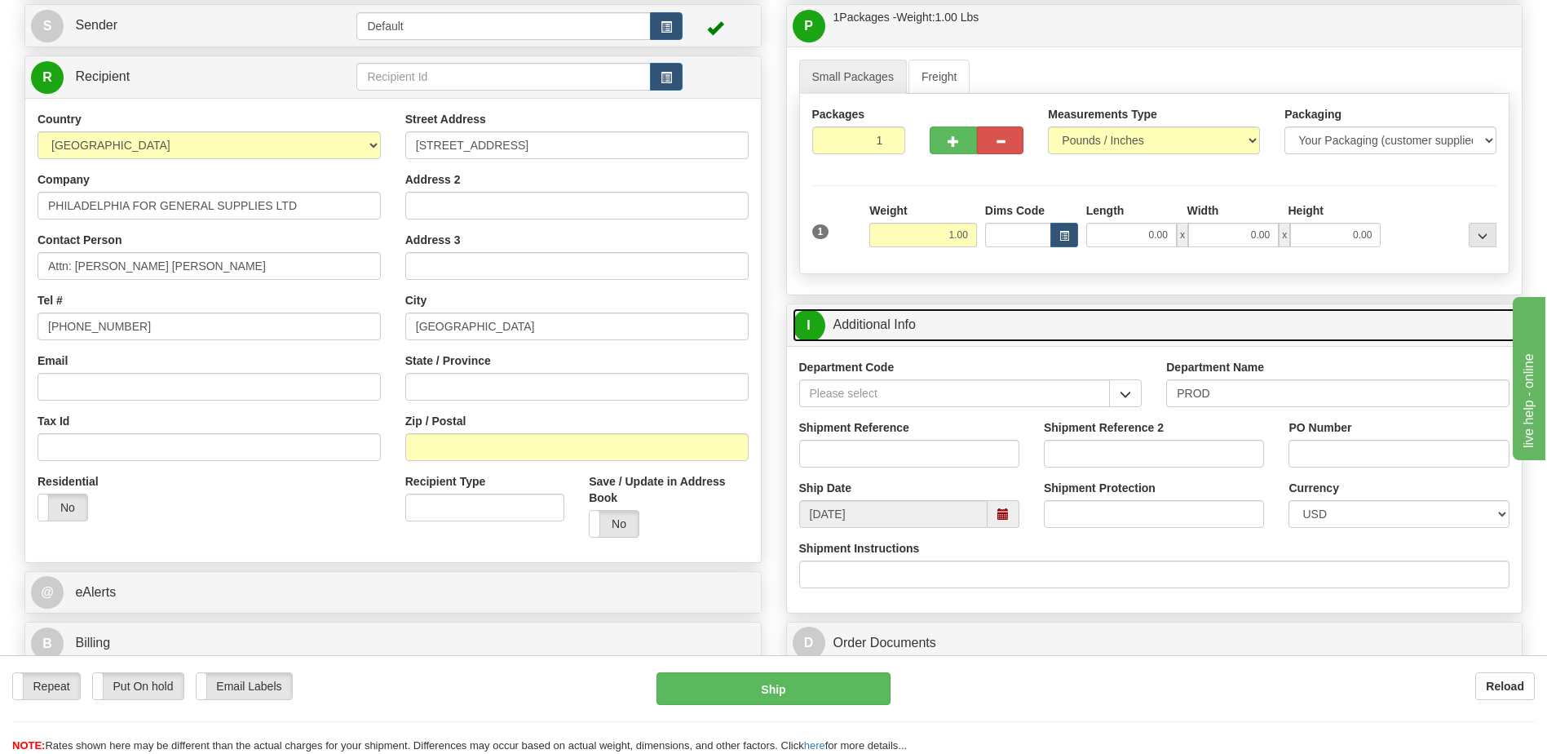
click at [946, 325] on link "I Additional Info" at bounding box center [1155, 324] width 724 height 33
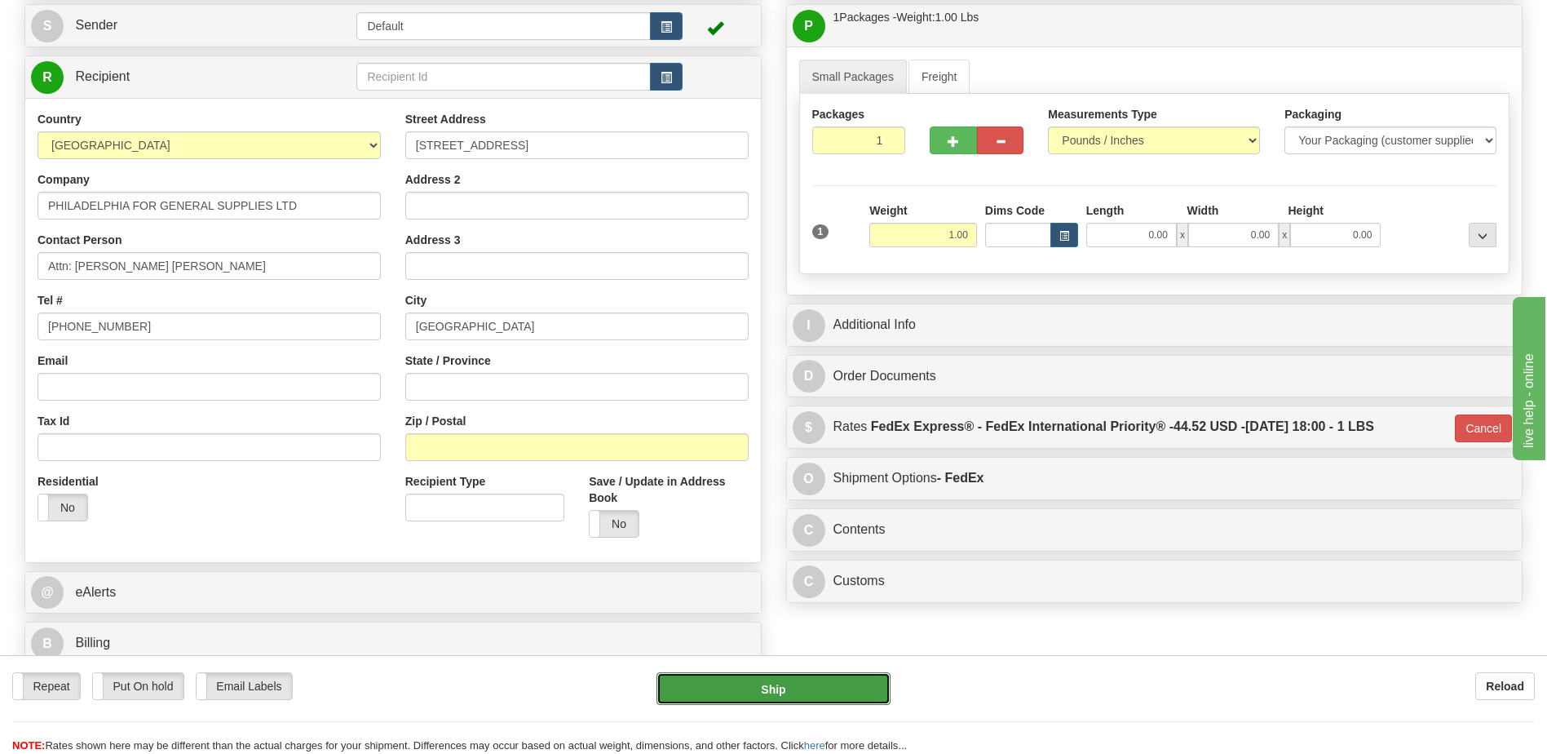
click at [825, 701] on button "Ship" at bounding box center [773, 688] width 233 height 33
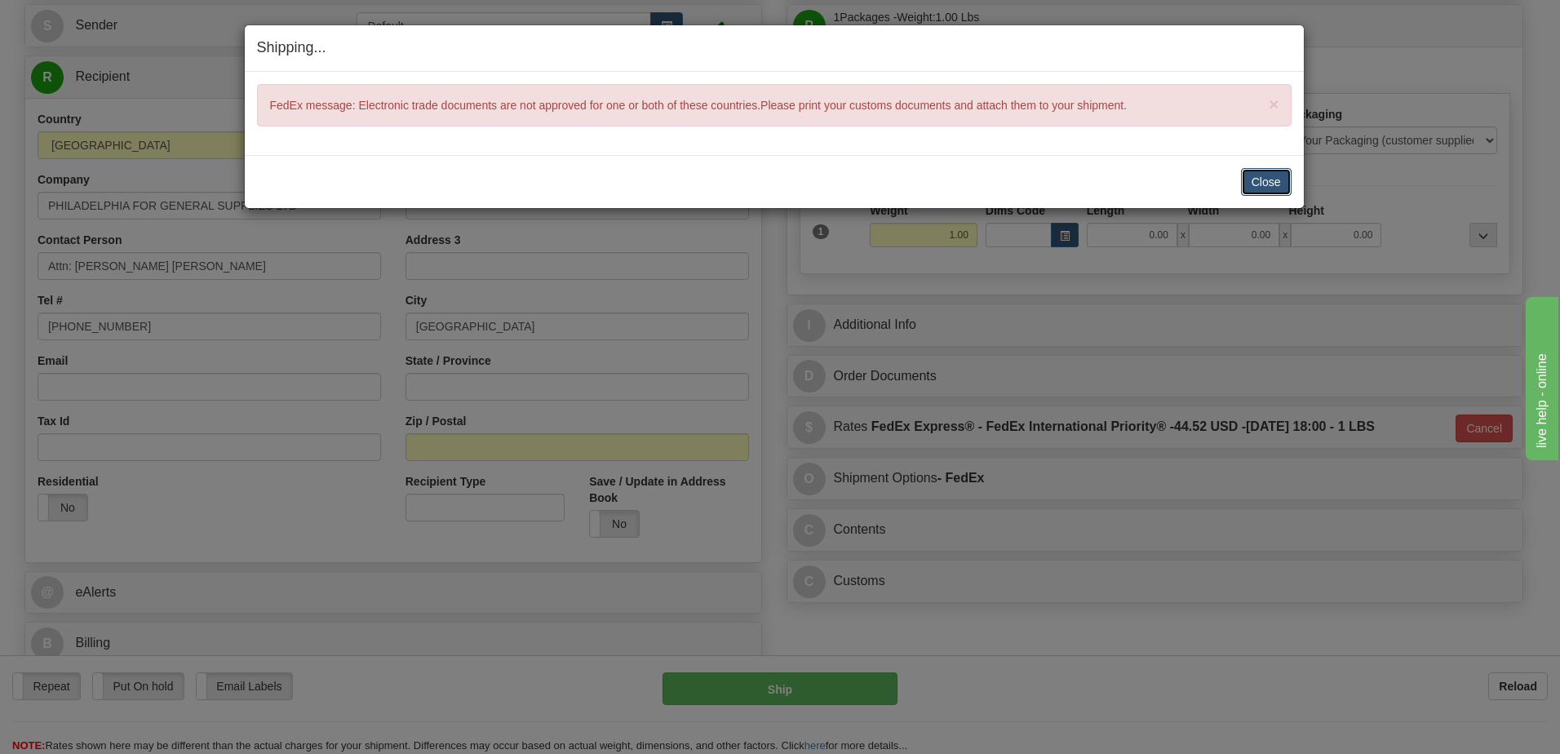
click at [1257, 184] on button "Close" at bounding box center [1266, 182] width 51 height 28
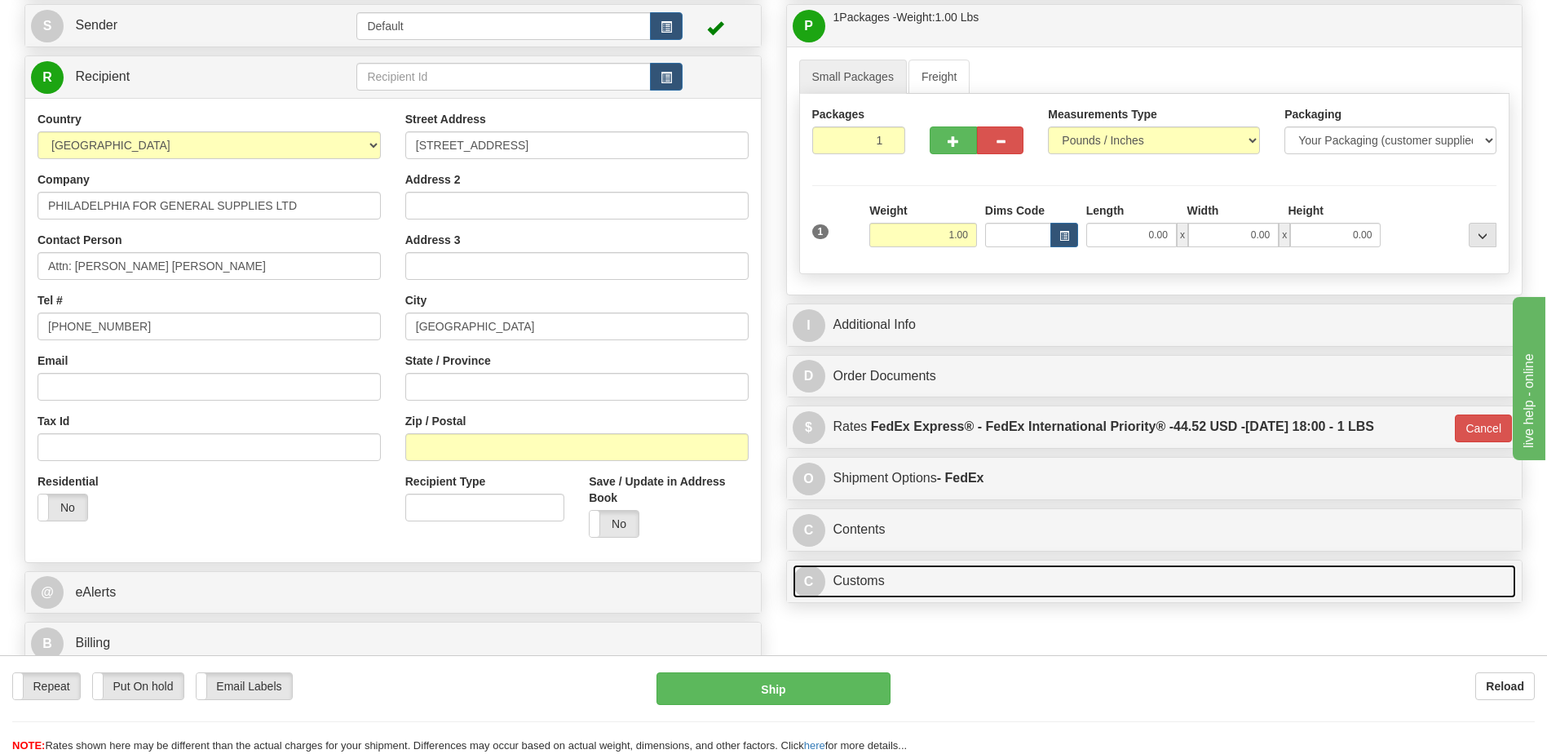
click at [886, 582] on link "C Customs" at bounding box center [1155, 580] width 724 height 33
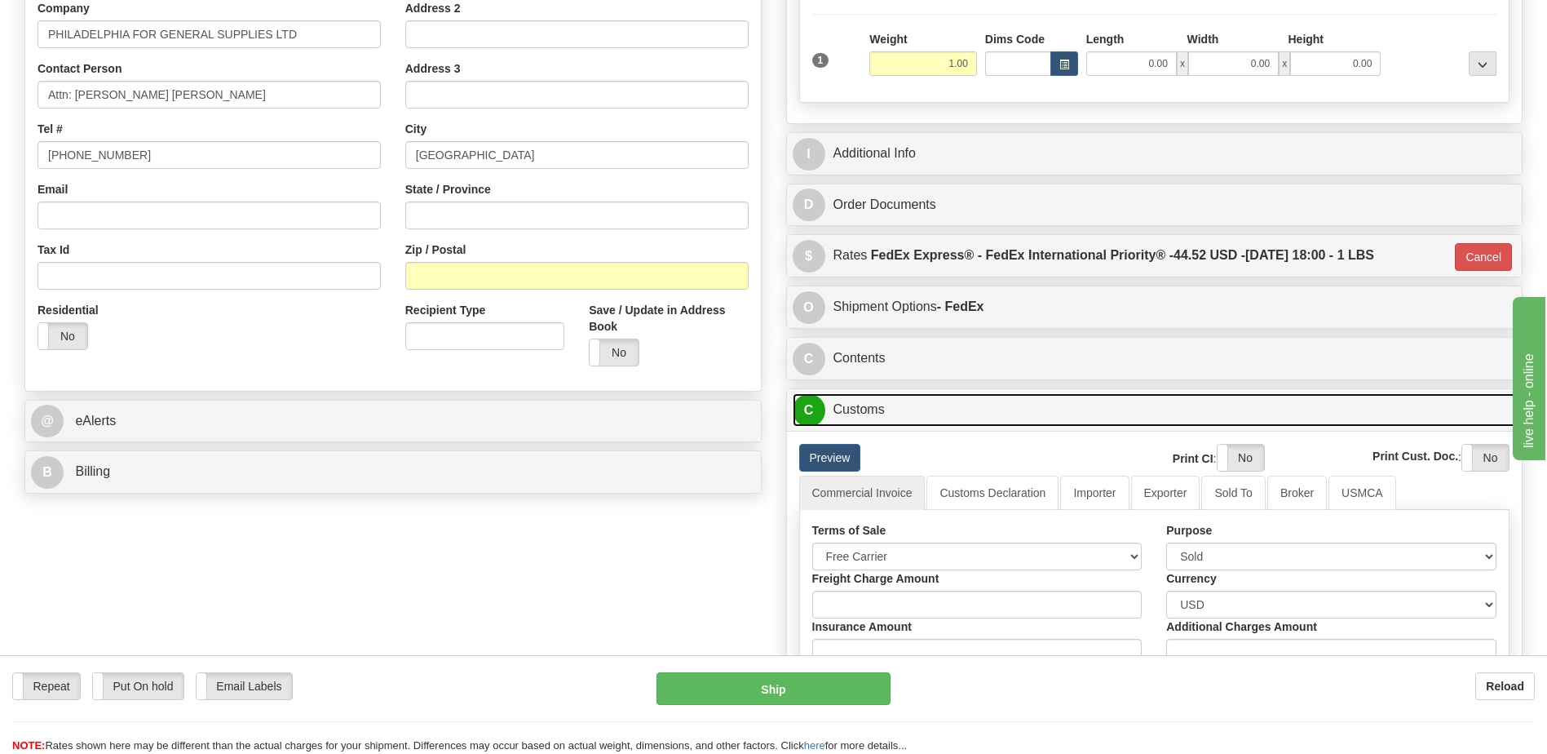
scroll to position [571, 0]
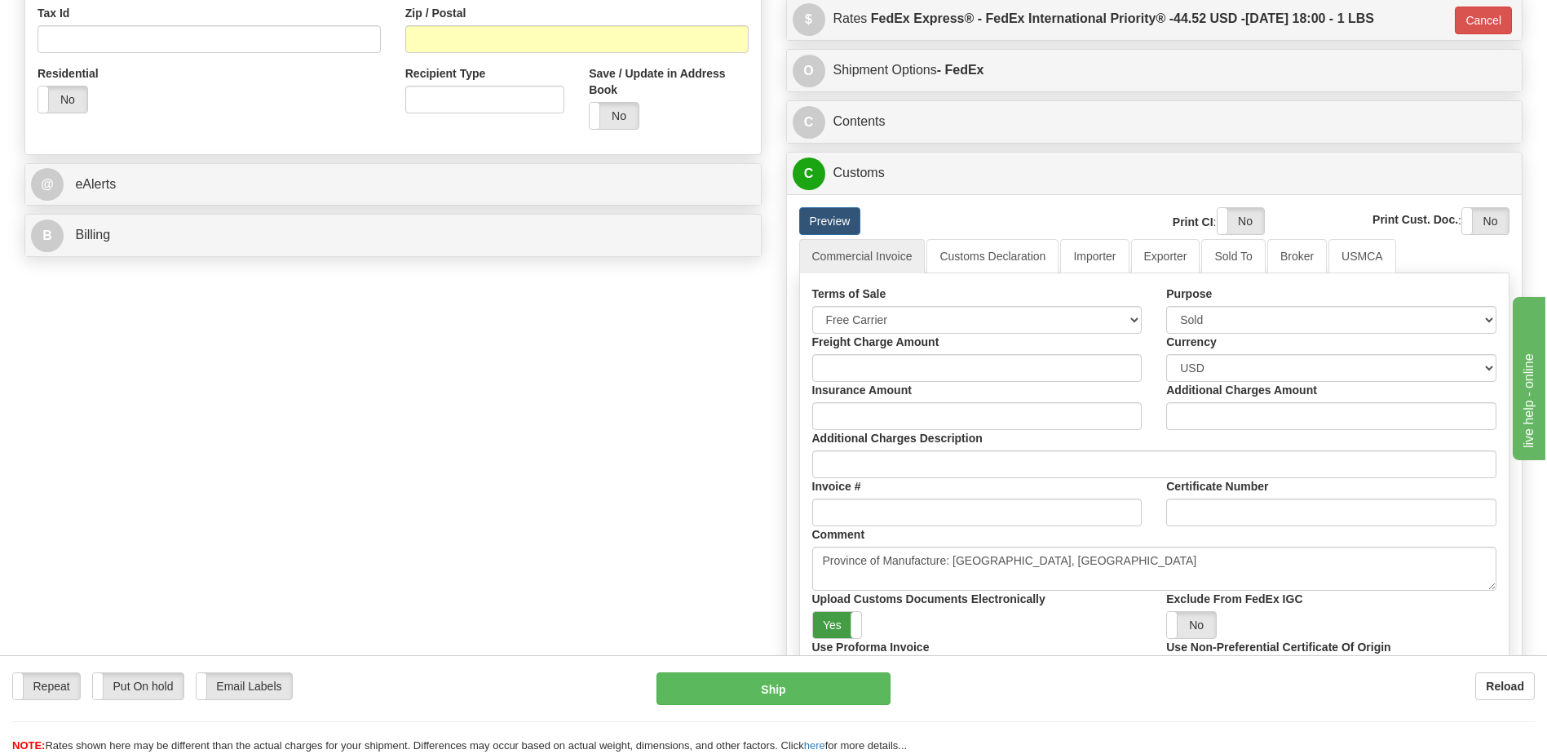
click at [839, 626] on label "Yes" at bounding box center [837, 625] width 49 height 26
click at [1247, 215] on label "Yes" at bounding box center [1241, 221] width 46 height 26
click at [1470, 224] on label "Yes" at bounding box center [1486, 221] width 46 height 26
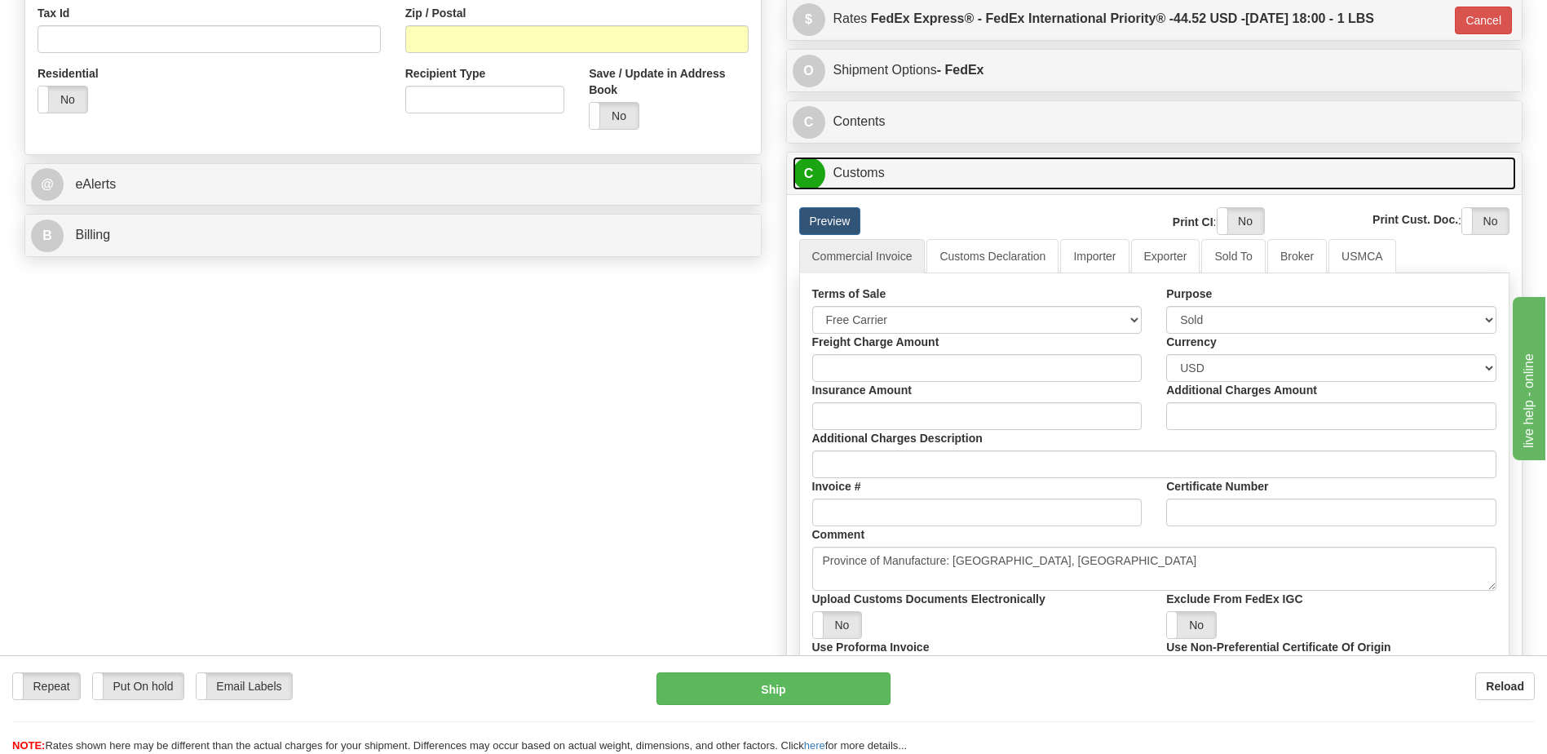
click at [1016, 160] on link "C Customs" at bounding box center [1155, 173] width 724 height 33
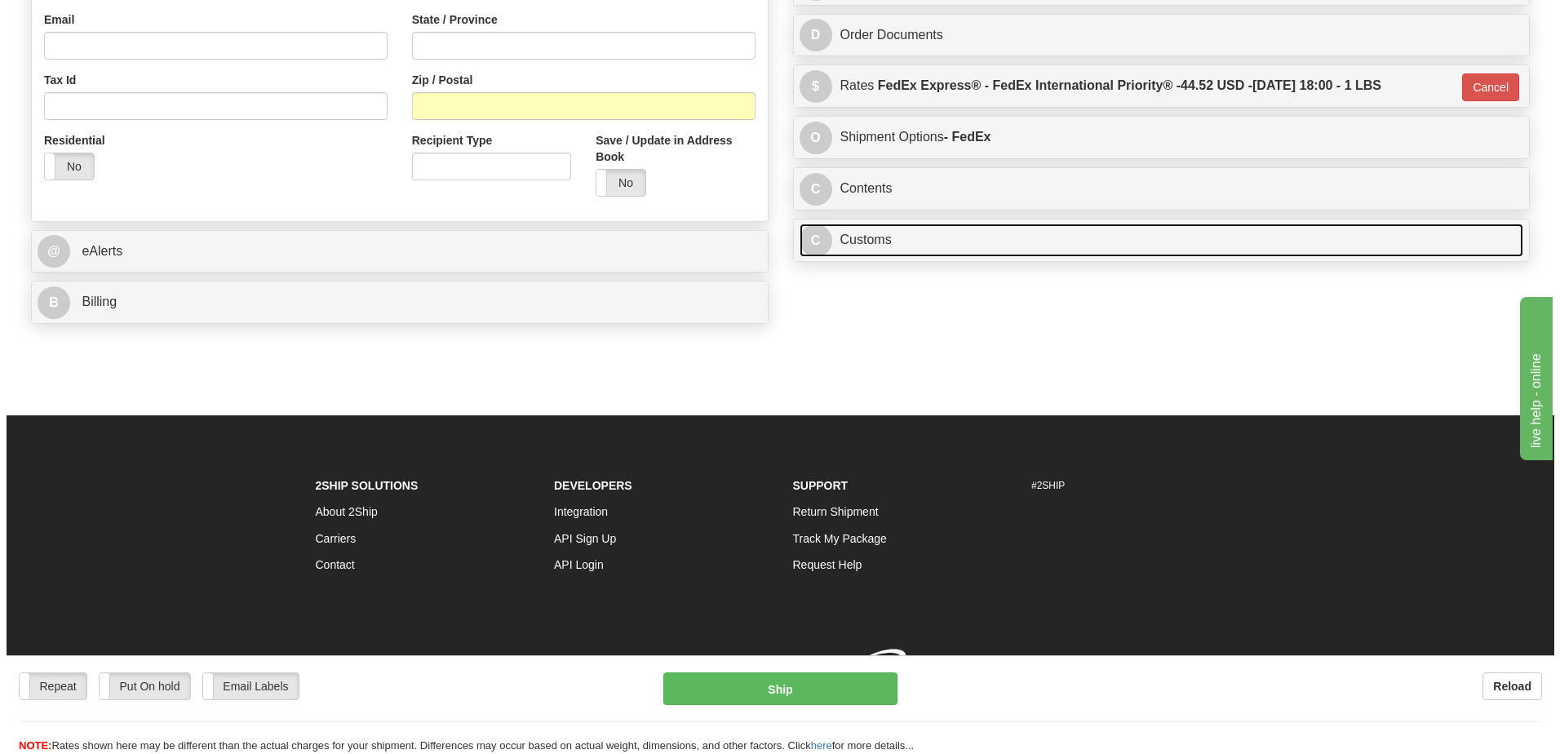
scroll to position [526, 0]
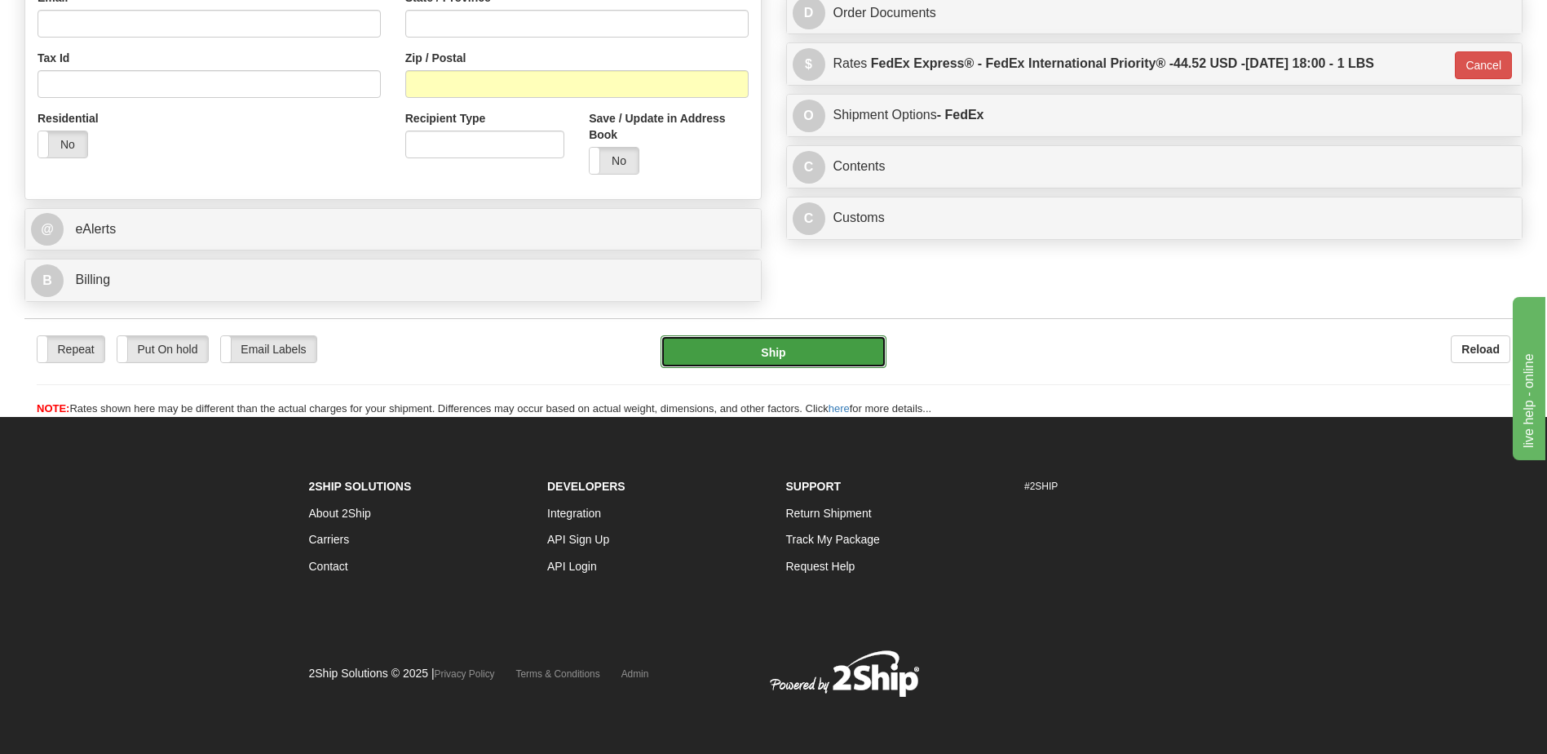
click at [817, 347] on button "Ship" at bounding box center [773, 351] width 225 height 33
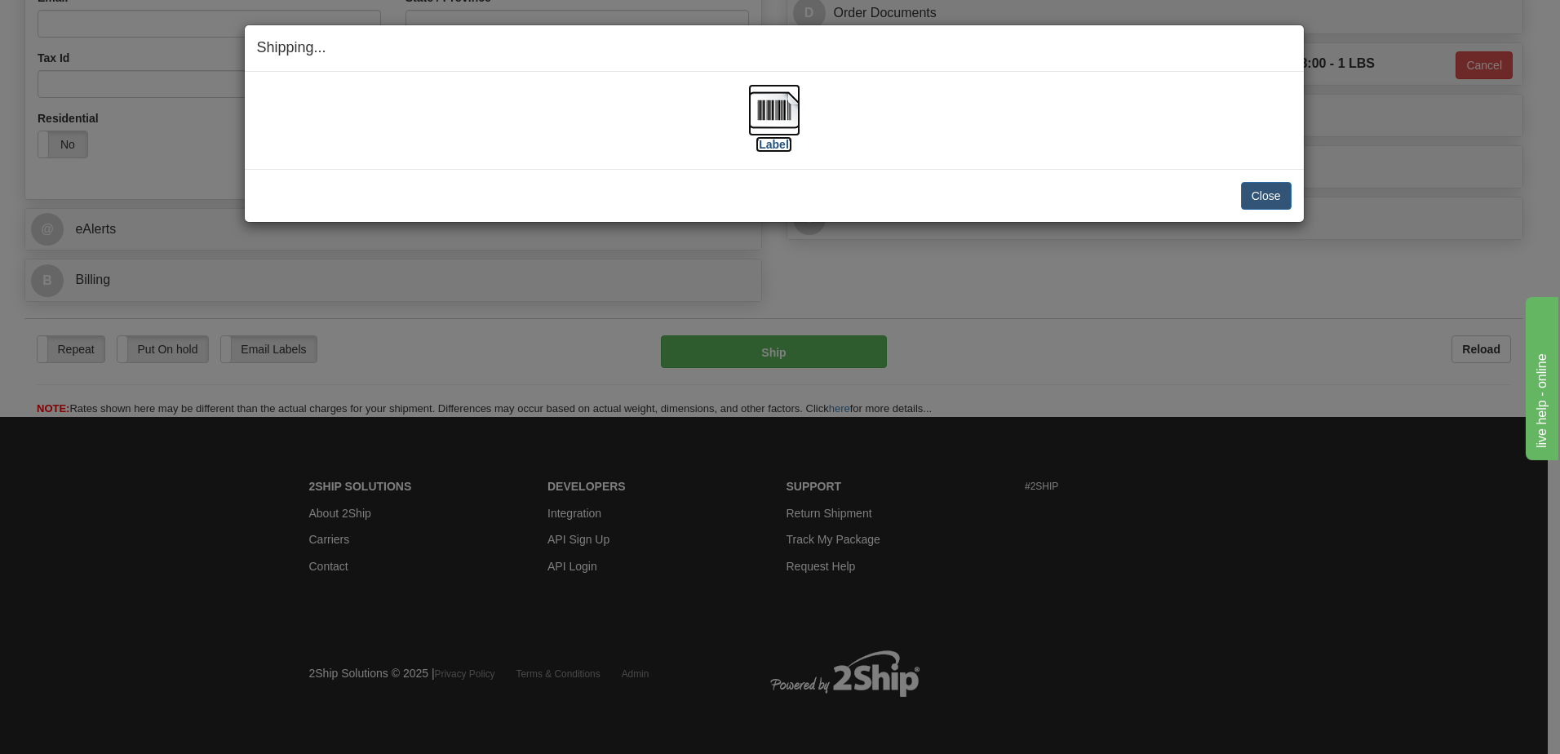
click at [779, 113] on img at bounding box center [774, 110] width 52 height 52
drag, startPoint x: 1260, startPoint y: 193, endPoint x: 1271, endPoint y: 193, distance: 10.6
click at [1260, 193] on button "Close" at bounding box center [1266, 196] width 51 height 28
